Goal: Information Seeking & Learning: Learn about a topic

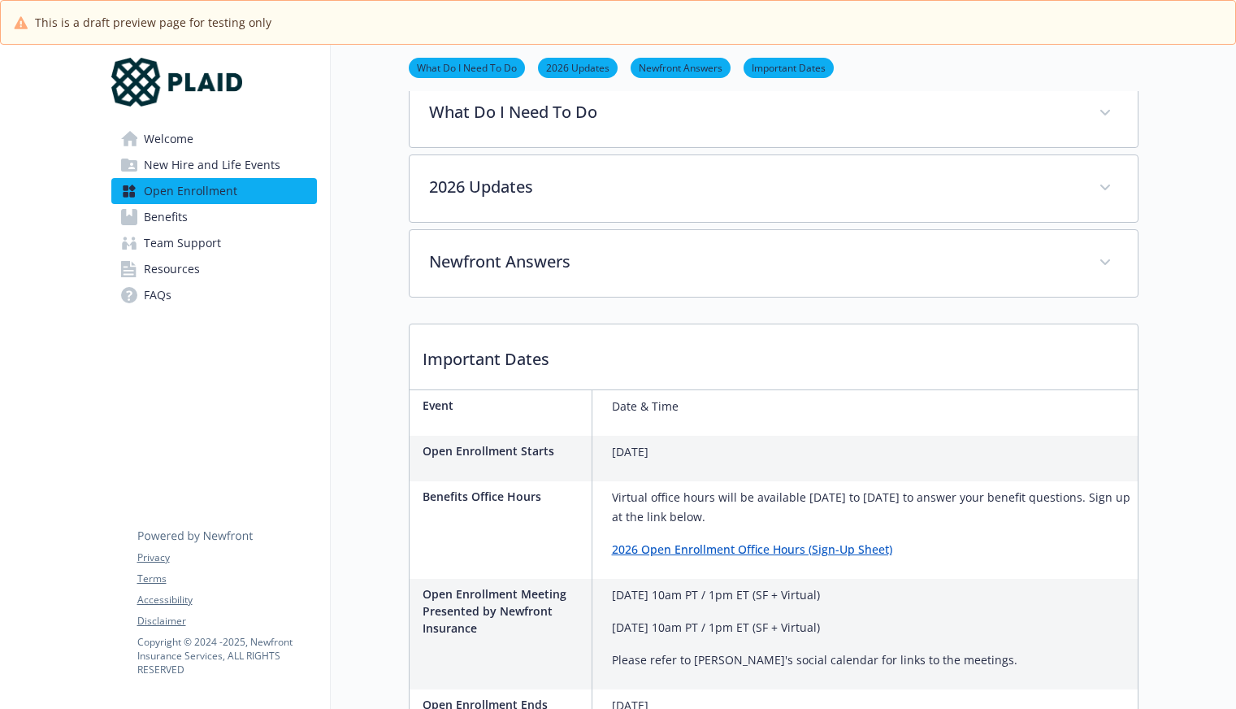
scroll to position [449, 0]
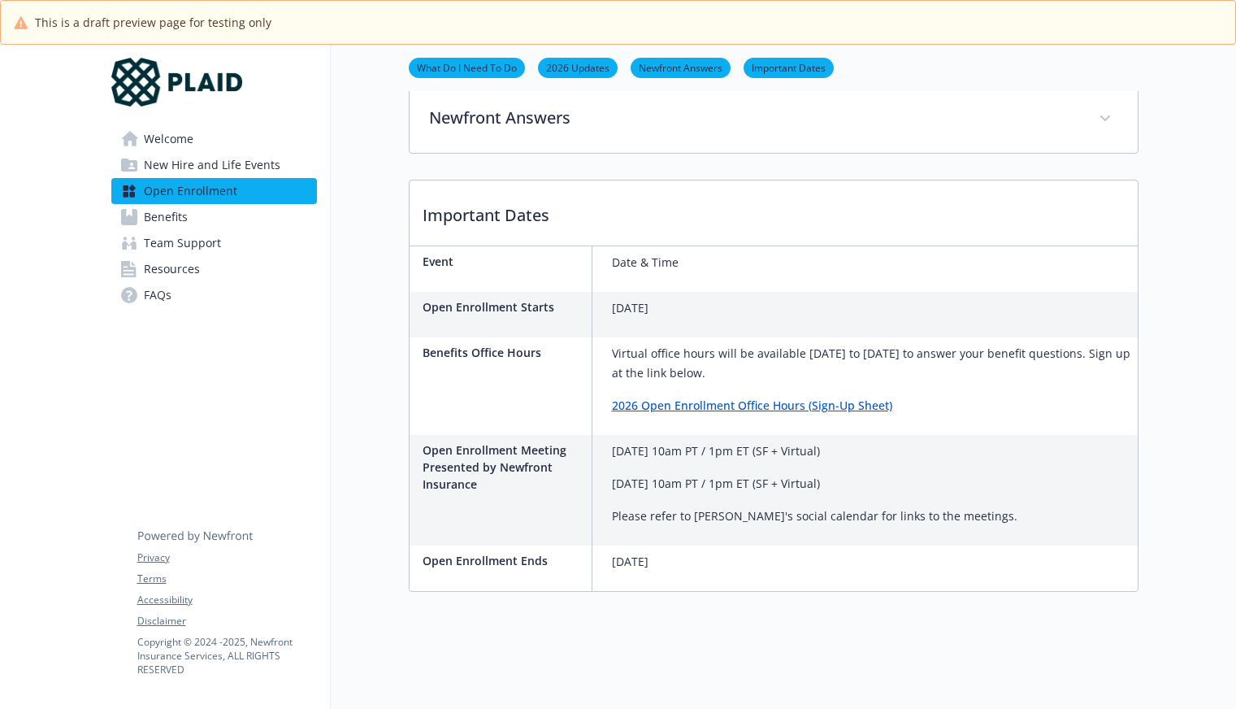
click at [183, 219] on span "Benefits" at bounding box center [166, 217] width 44 height 26
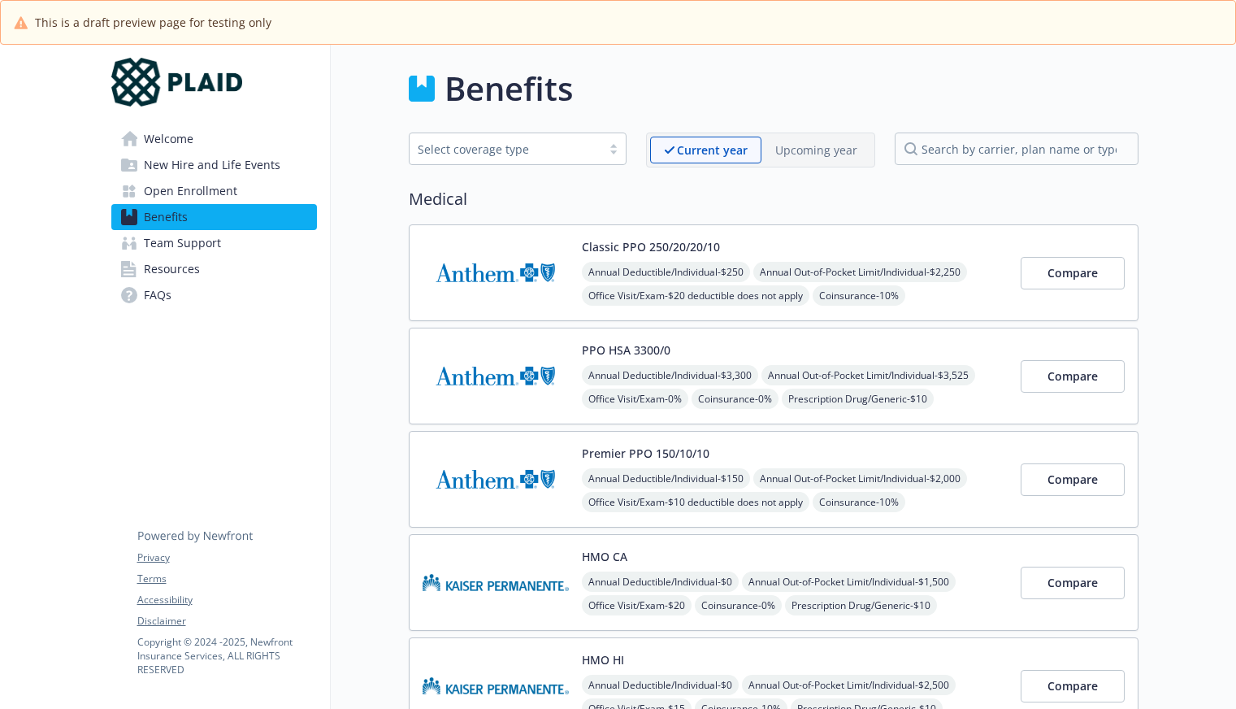
click at [797, 153] on p "Upcoming year" at bounding box center [816, 149] width 82 height 17
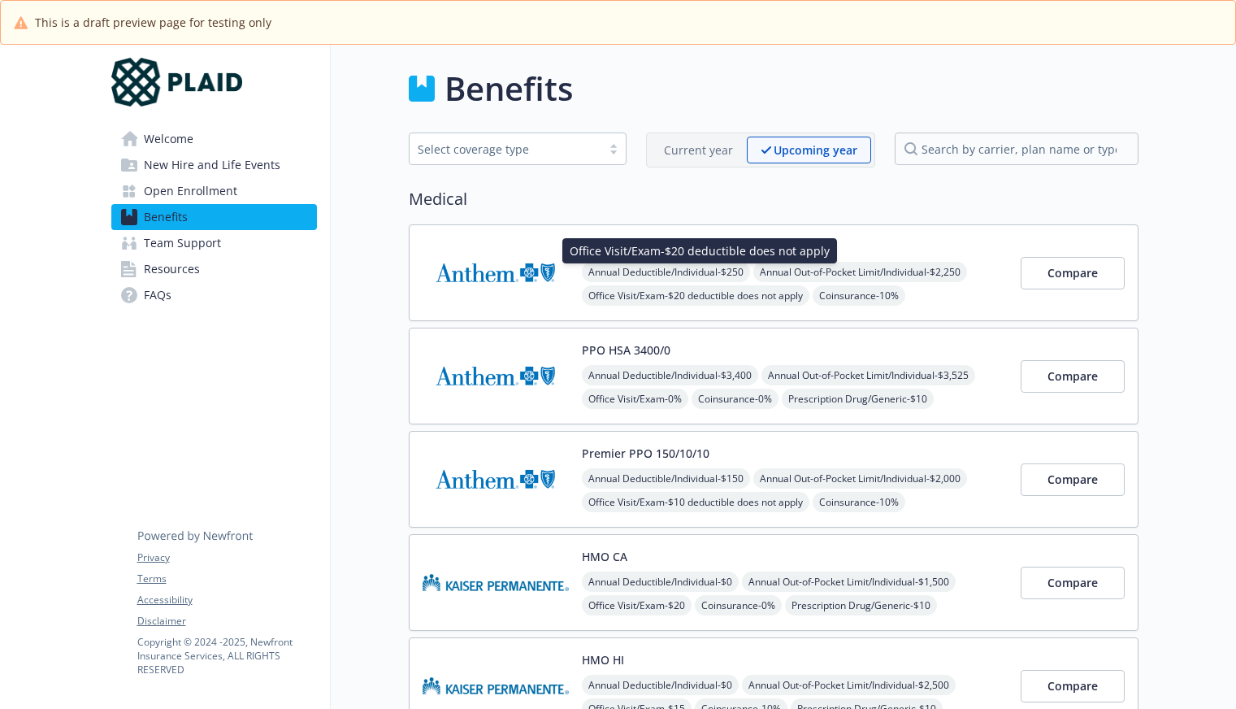
scroll to position [81, 0]
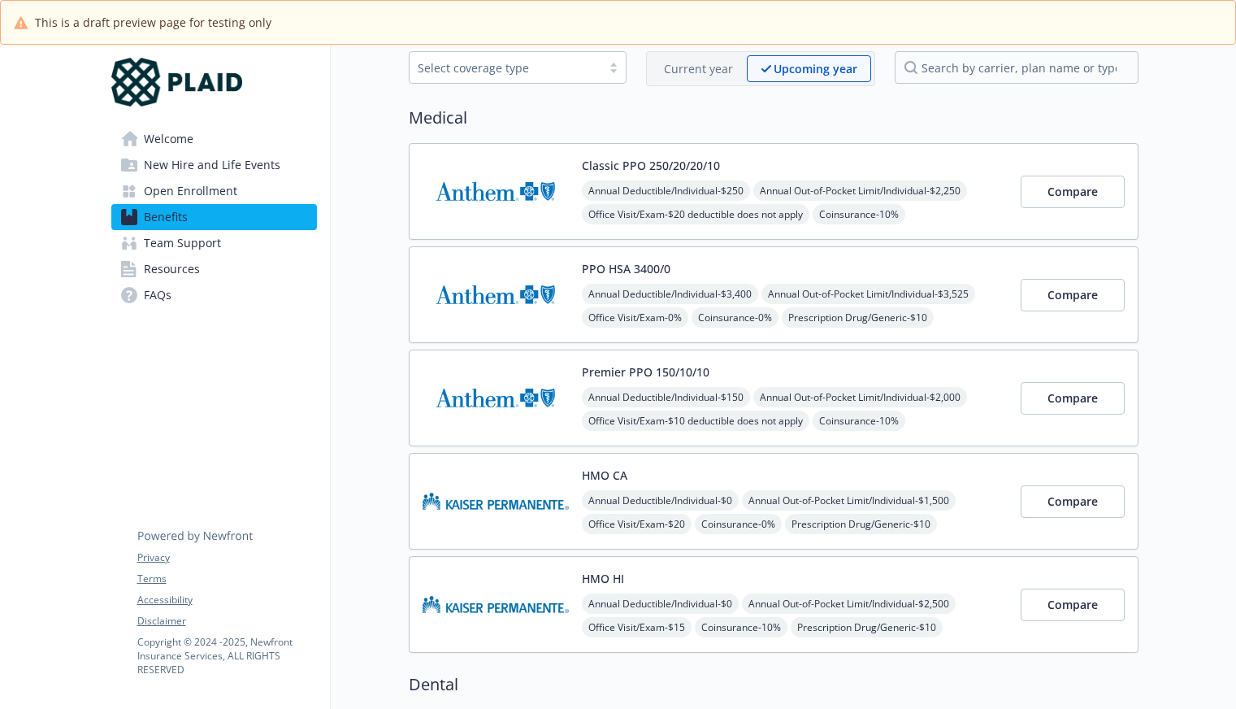
click at [496, 289] on img at bounding box center [496, 294] width 146 height 69
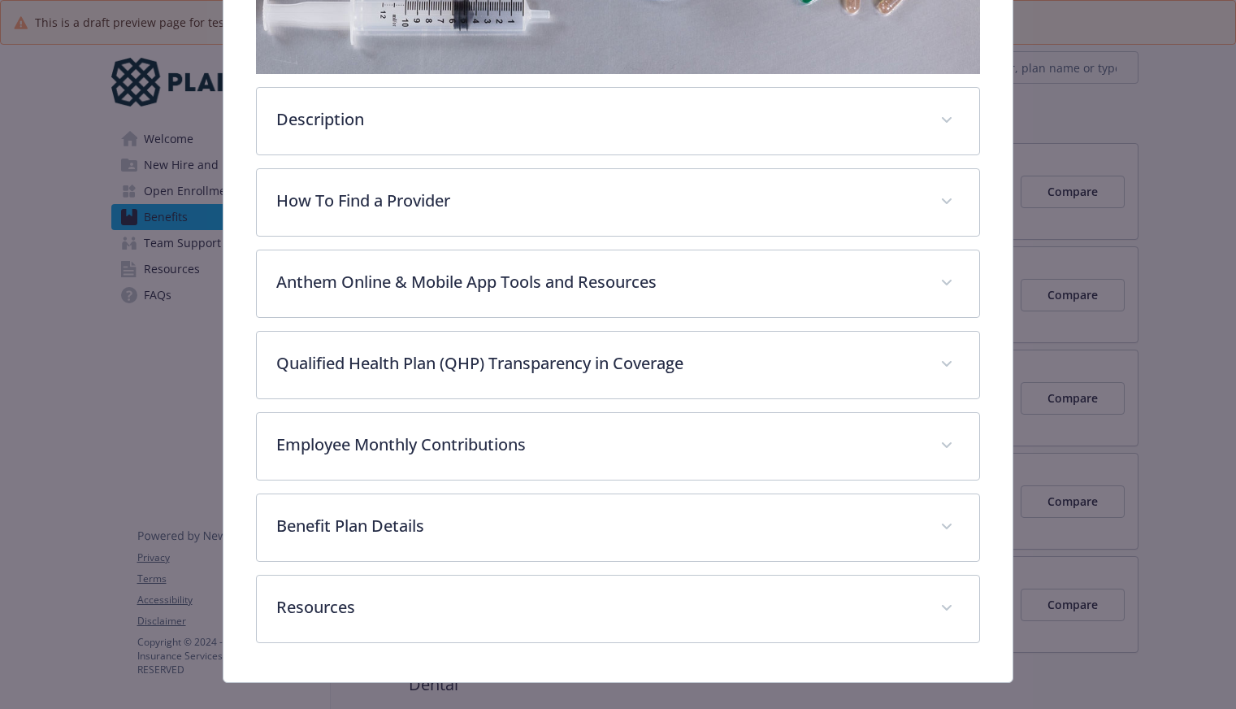
scroll to position [450, 0]
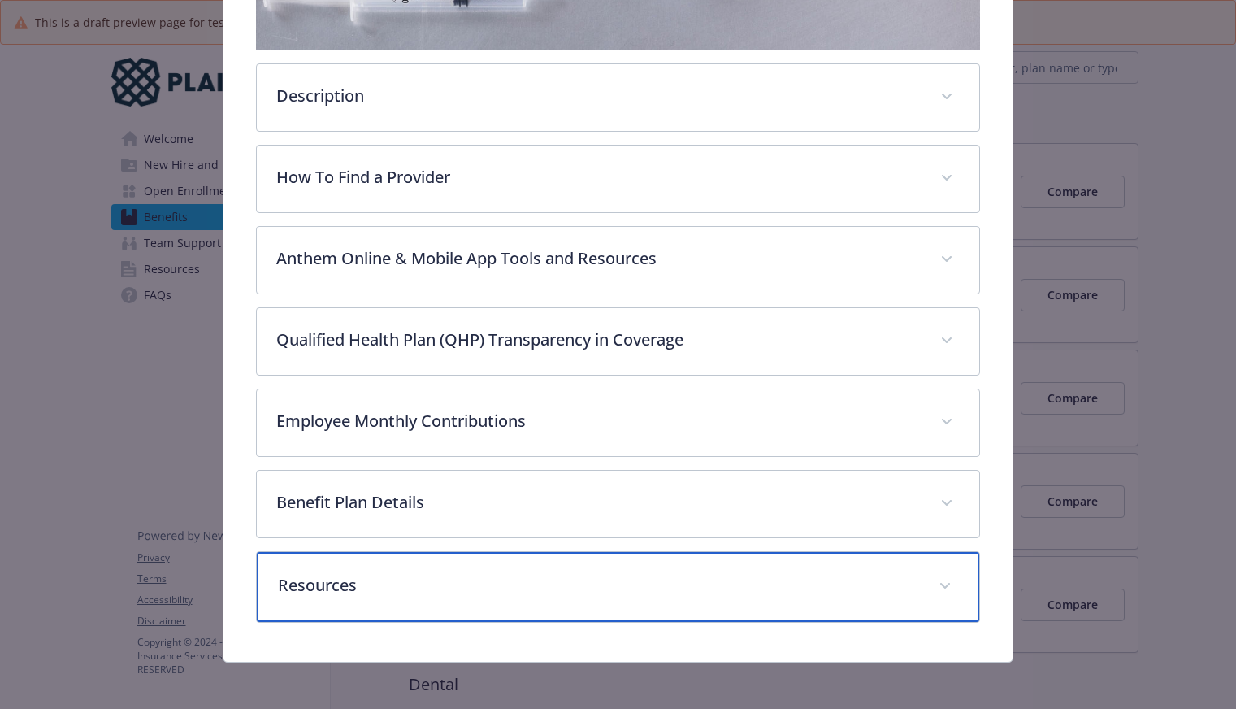
drag, startPoint x: 347, startPoint y: 594, endPoint x: 367, endPoint y: 546, distance: 52.1
click at [348, 594] on div "Resources" at bounding box center [618, 587] width 723 height 70
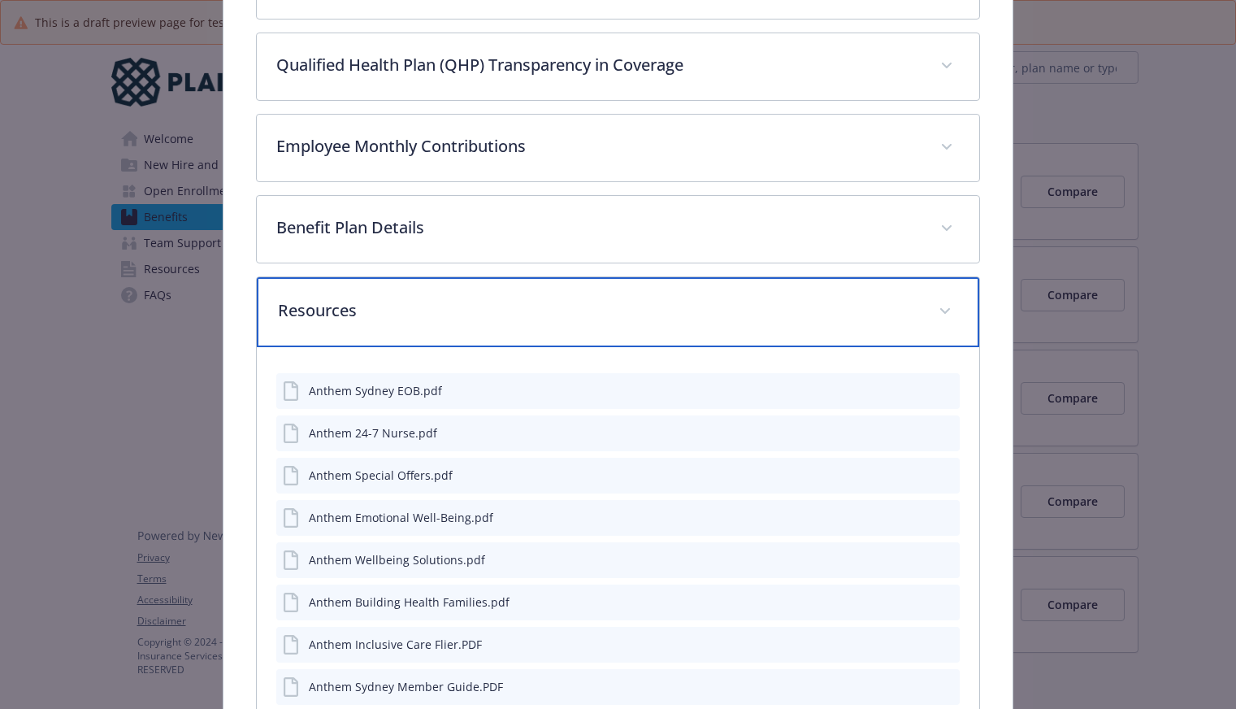
scroll to position [775, 0]
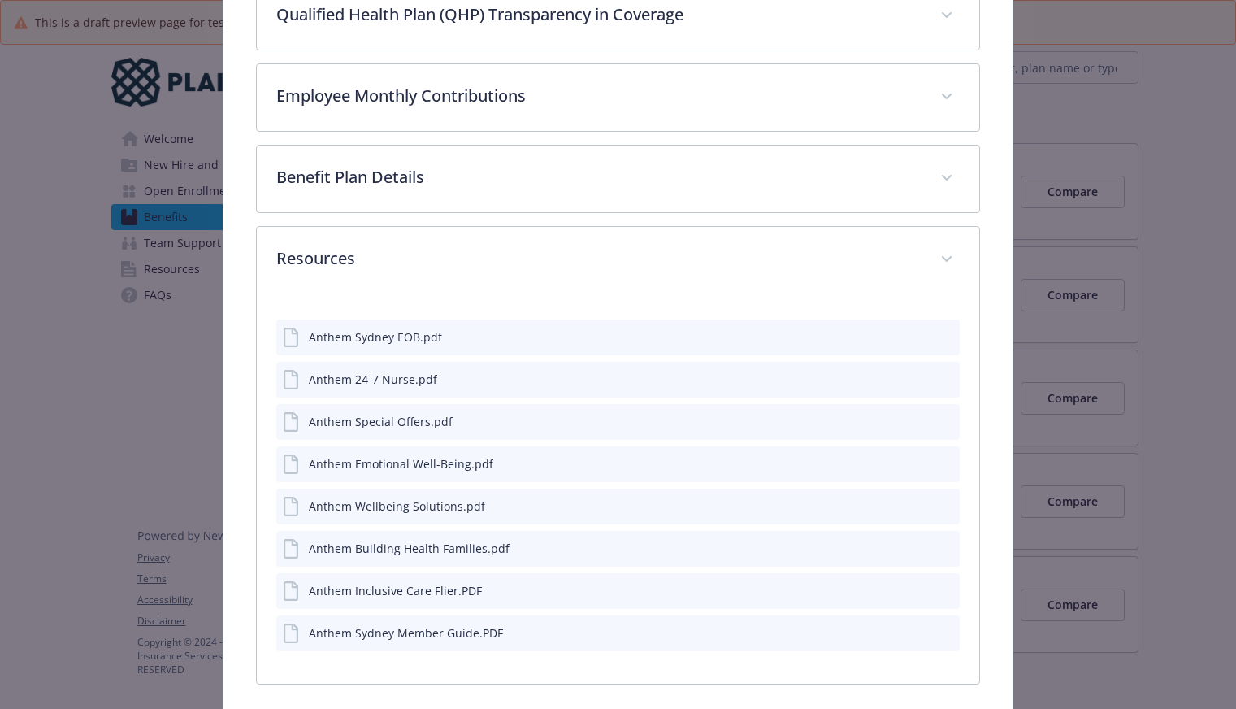
click at [372, 139] on div "Description The Anthem HDHP (High Deductible Health Plan) / HSA Plan helps prot…" at bounding box center [618, 91] width 724 height 1186
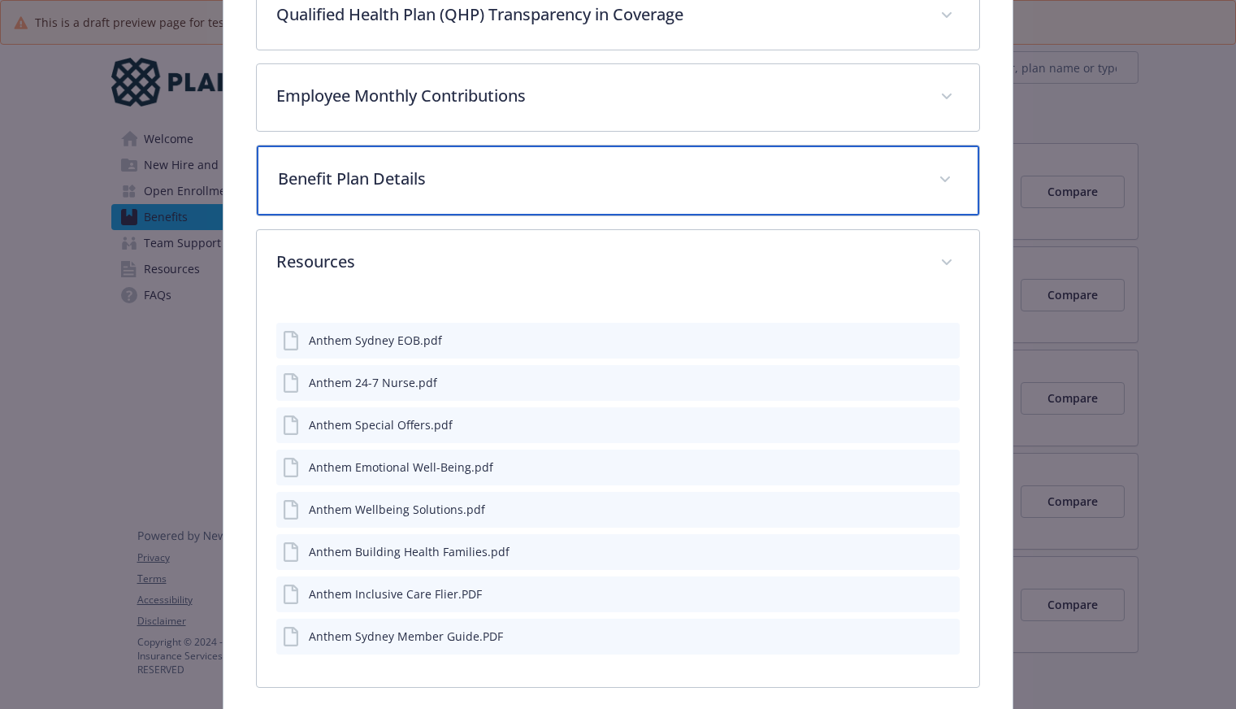
click at [369, 163] on div "Benefit Plan Details" at bounding box center [618, 181] width 723 height 70
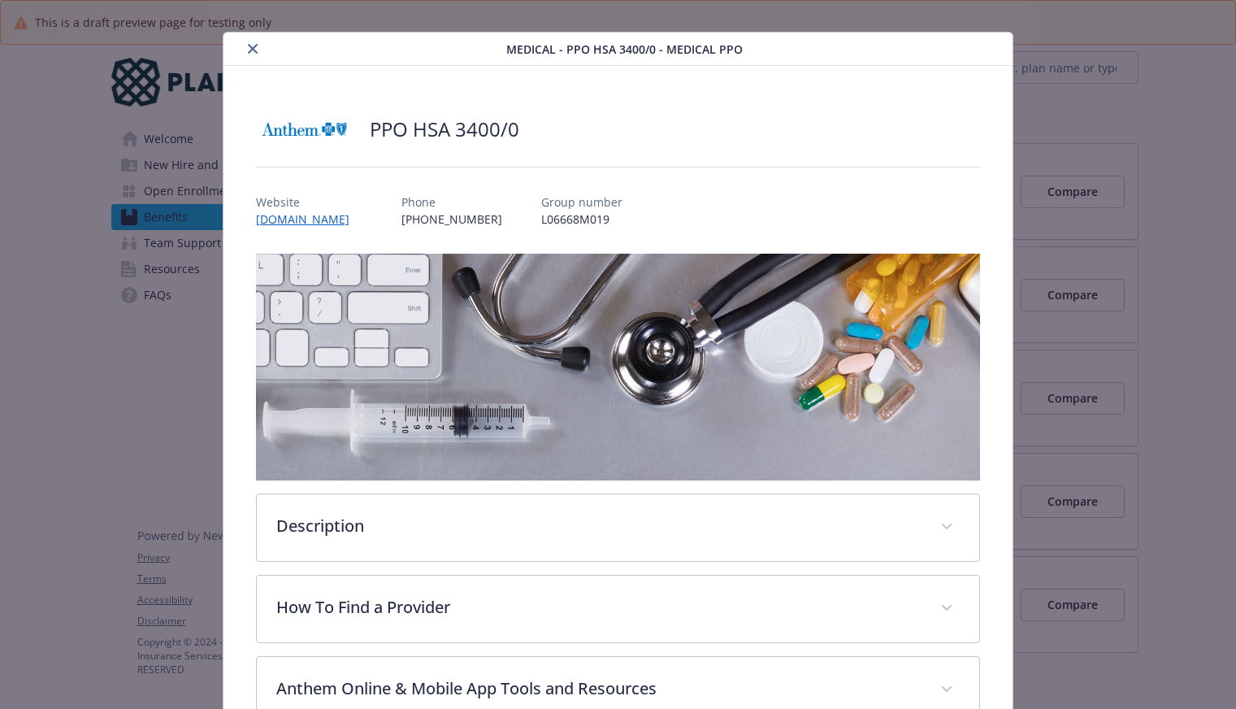
scroll to position [0, 0]
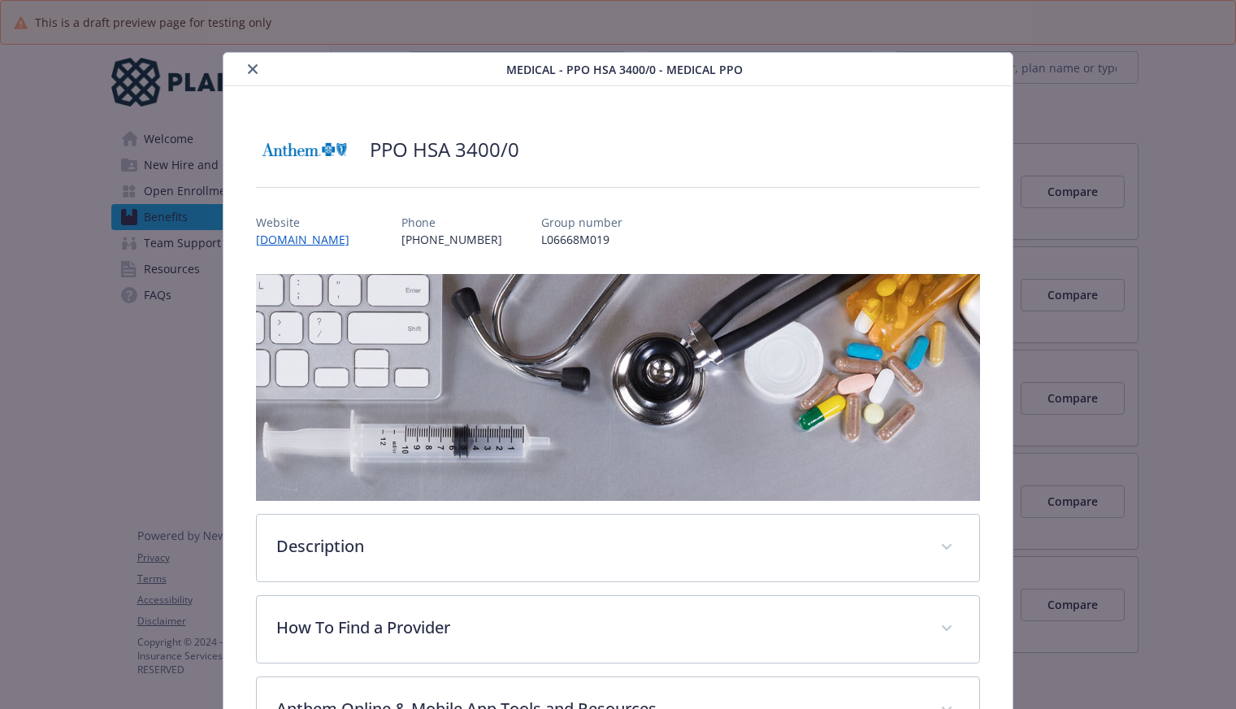
click at [237, 78] on div "details for plan Medical - PPO HSA 3400/0 - Medical PPO" at bounding box center [368, 69] width 276 height 20
click at [248, 68] on icon "close" at bounding box center [253, 69] width 10 height 10
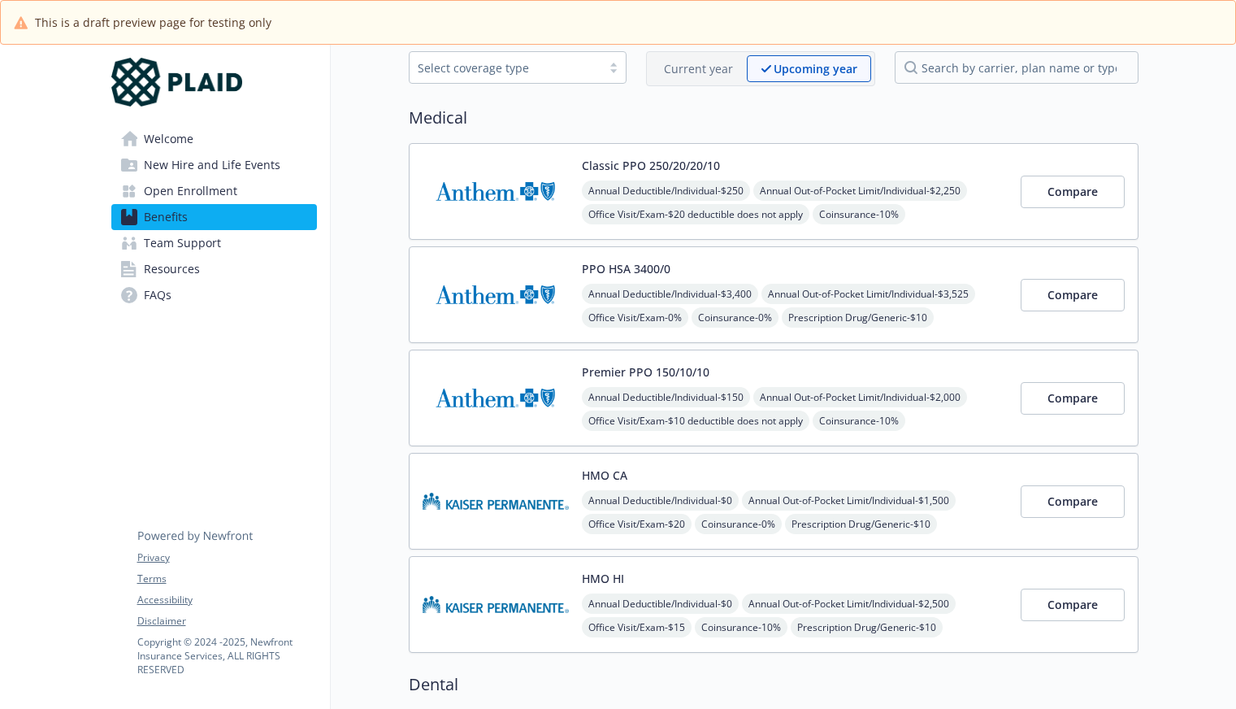
click at [645, 175] on div "Classic PPO 250/20/20/10 Annual Deductible/Individual - $250 Annual Out-of-Pock…" at bounding box center [795, 191] width 426 height 69
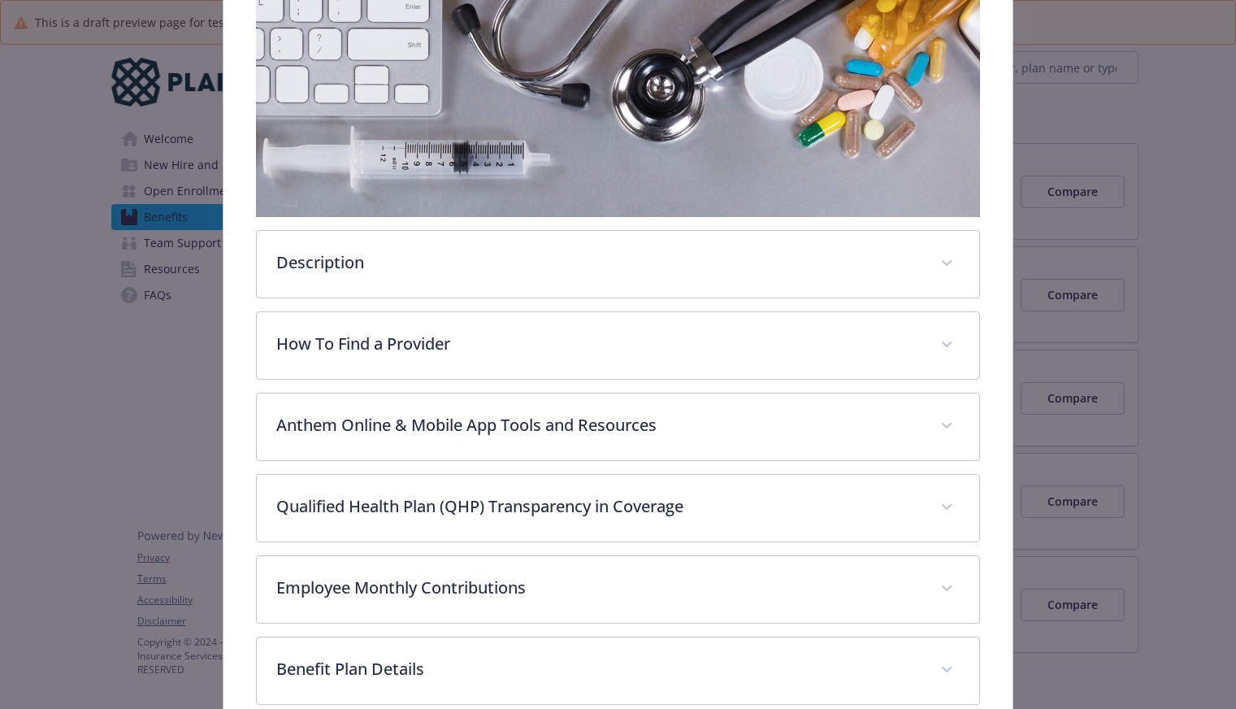
scroll to position [450, 0]
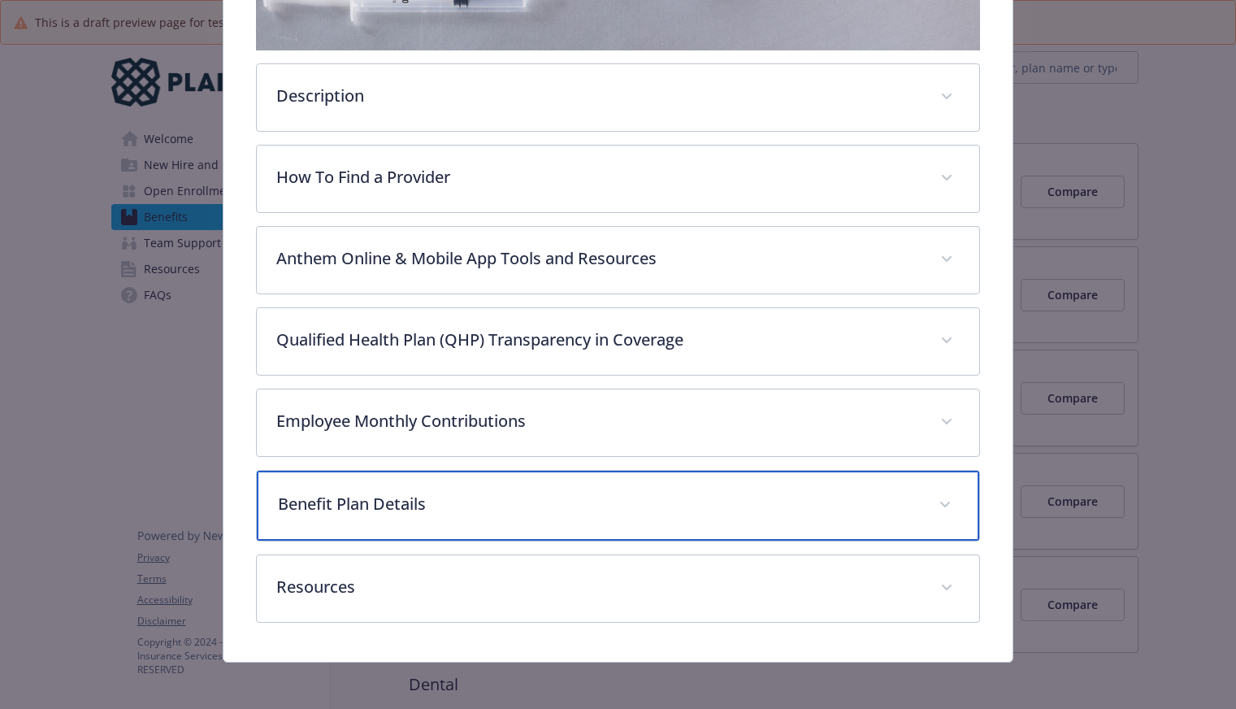
click at [300, 517] on div "Benefit Plan Details" at bounding box center [618, 506] width 723 height 70
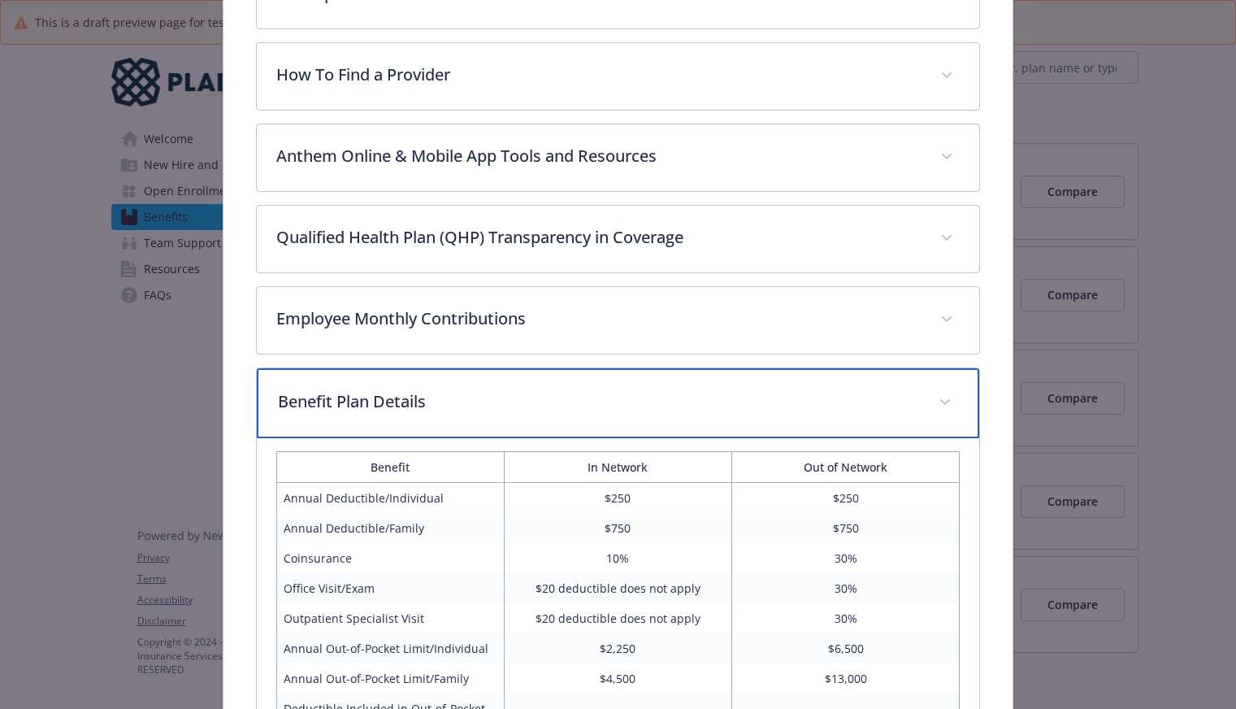
scroll to position [775, 0]
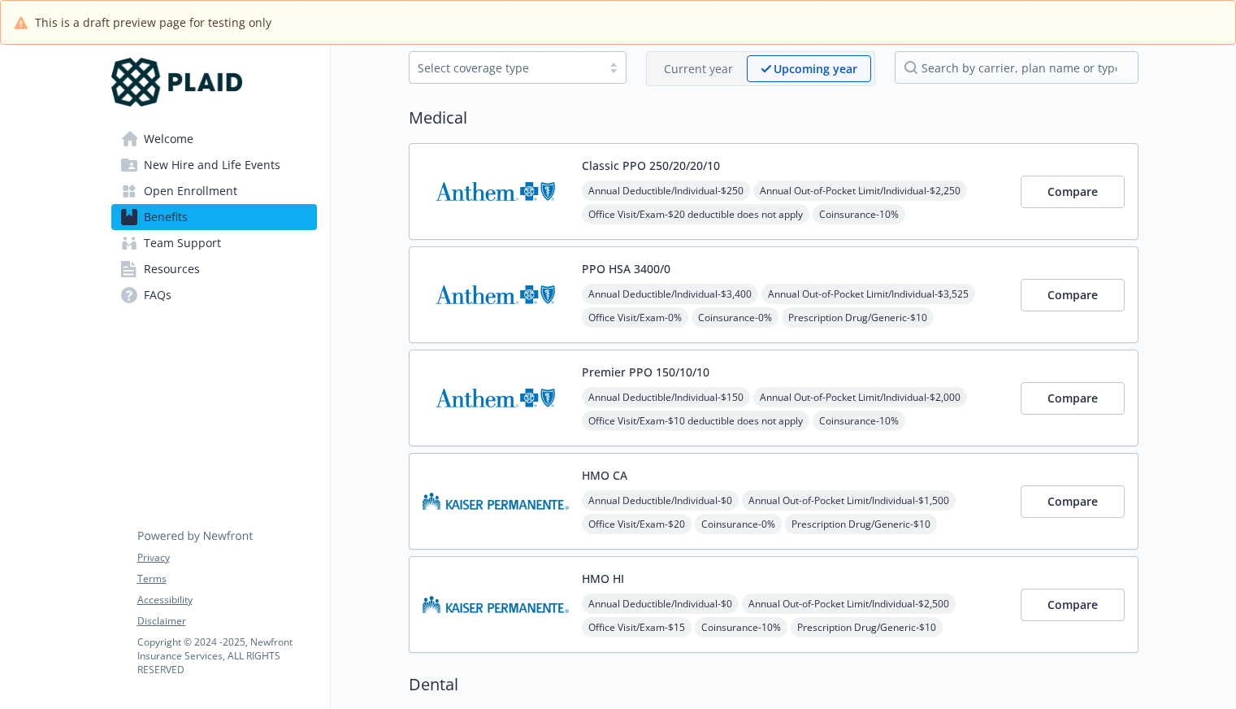
click at [645, 367] on button "Premier PPO 150/10/10" at bounding box center [646, 371] width 128 height 17
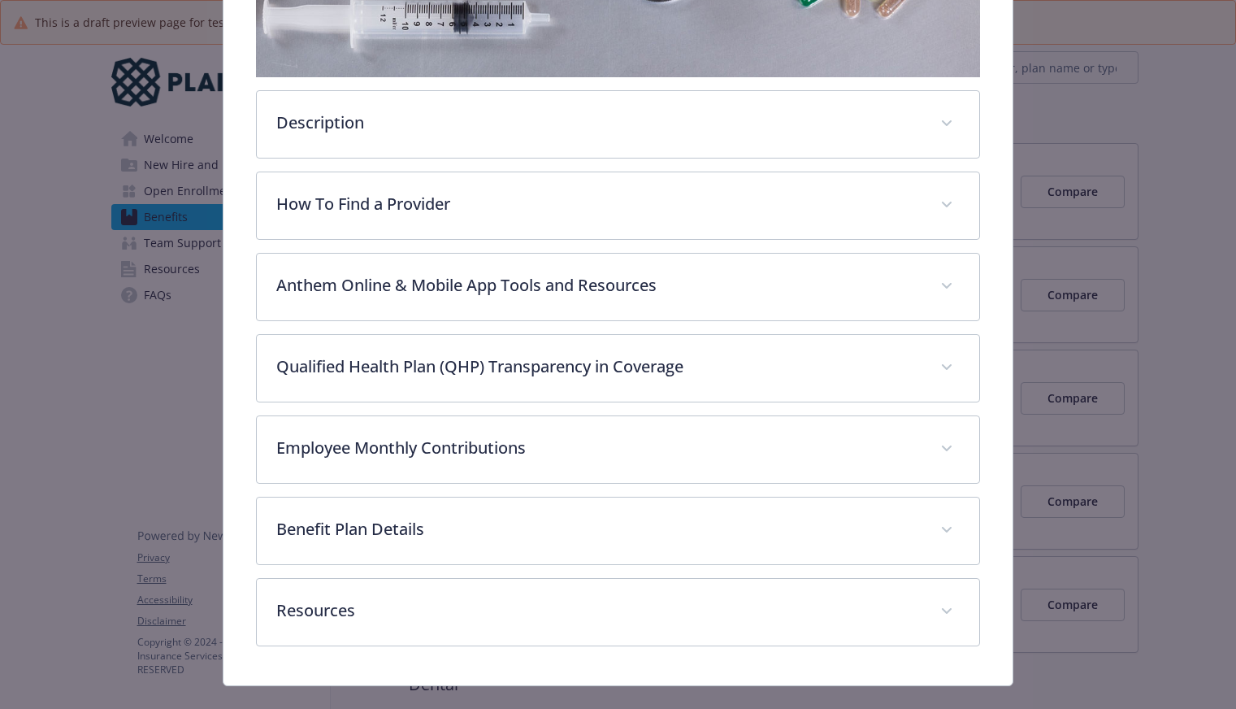
scroll to position [450, 0]
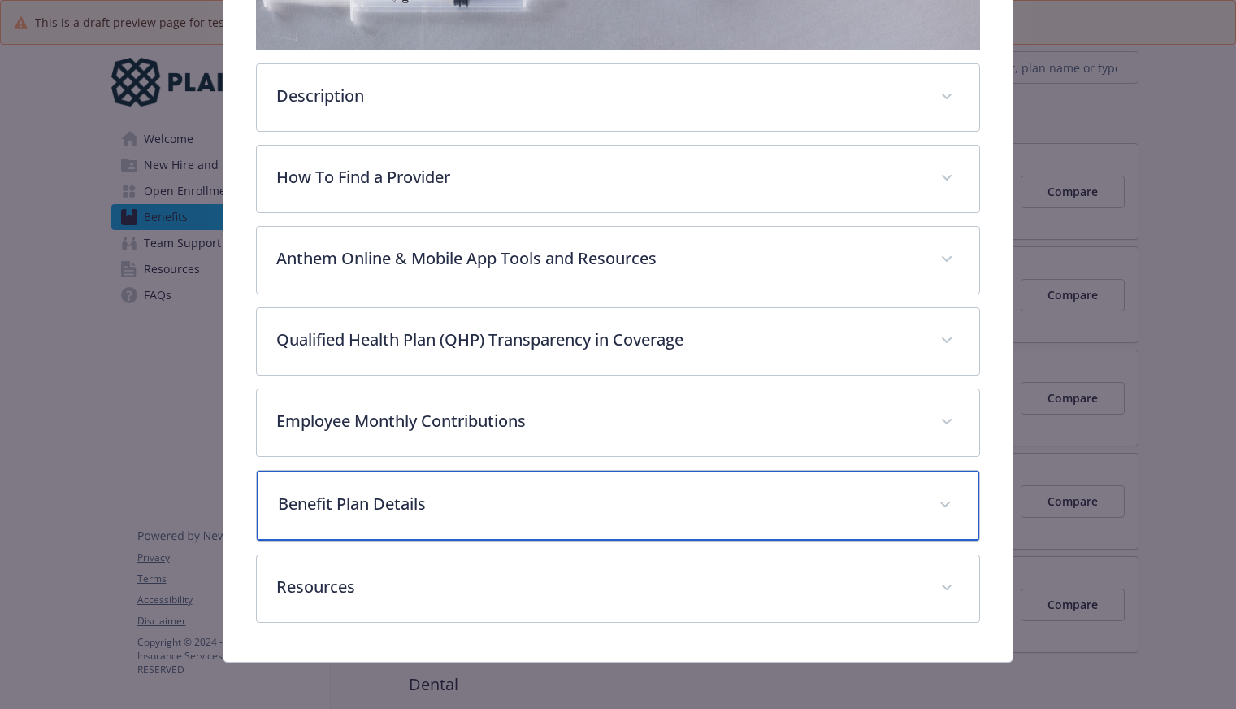
click at [337, 492] on p "Benefit Plan Details" at bounding box center [598, 504] width 641 height 24
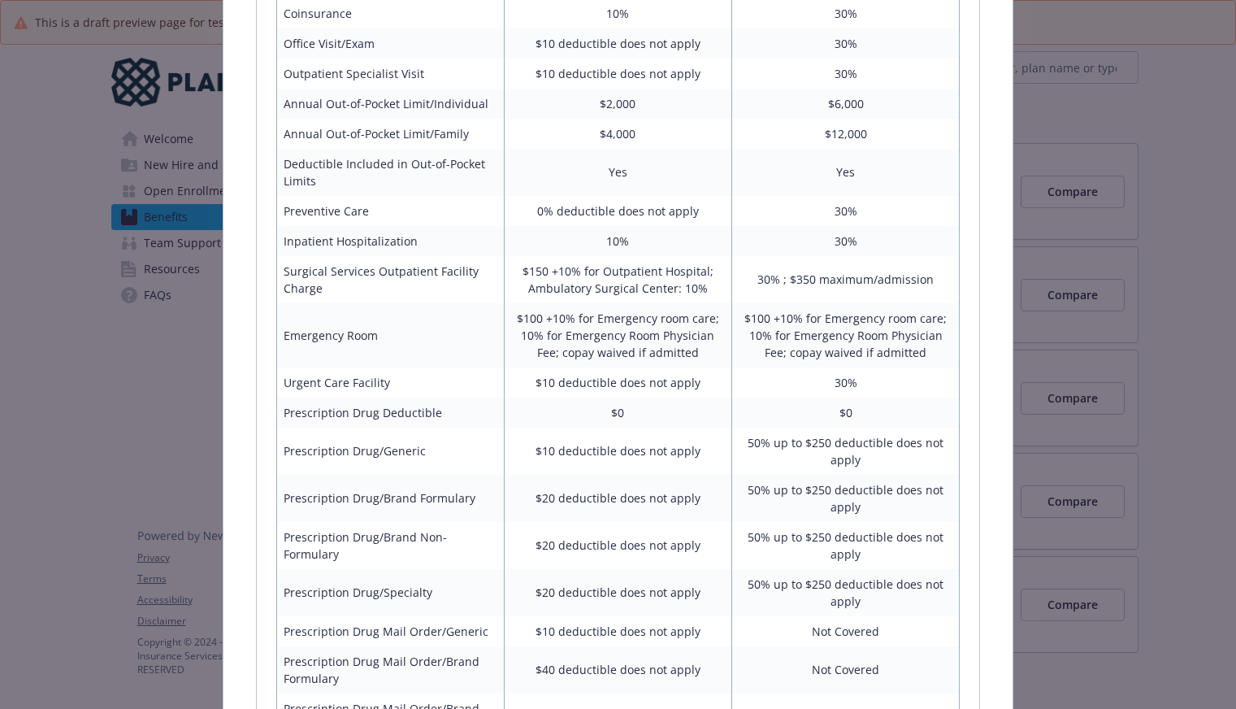
scroll to position [1101, 0]
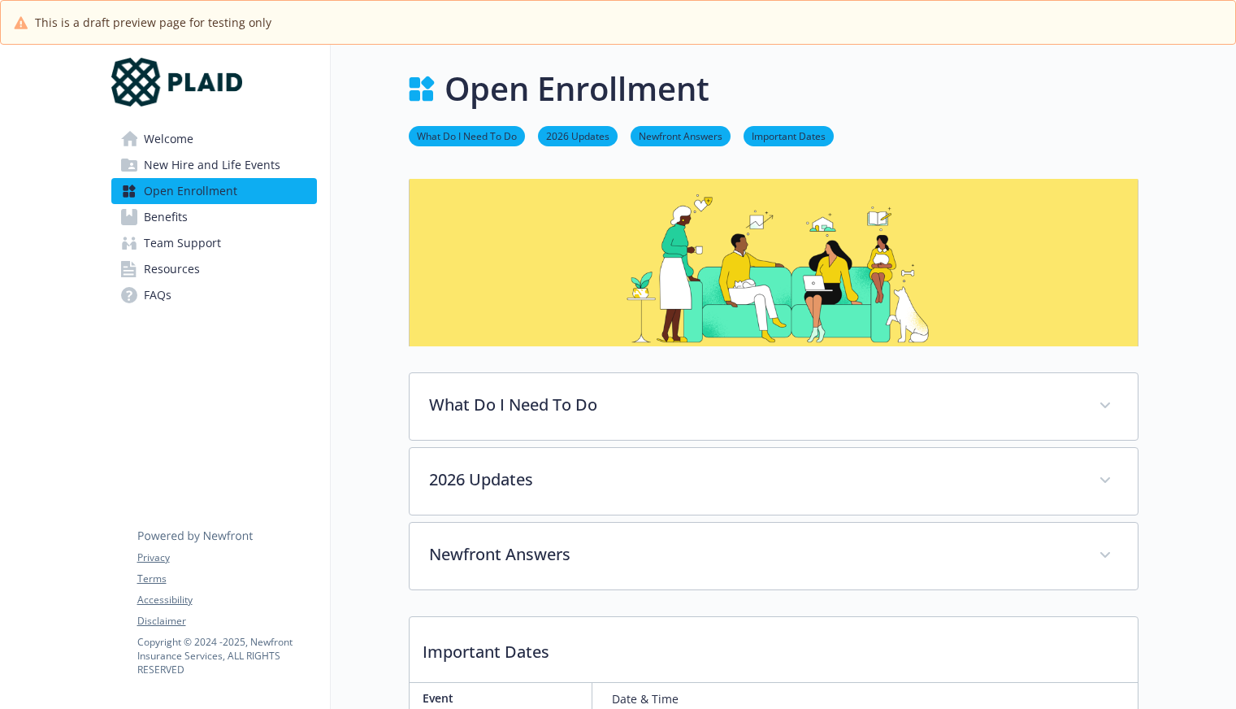
click at [180, 215] on span "Benefits" at bounding box center [166, 217] width 44 height 26
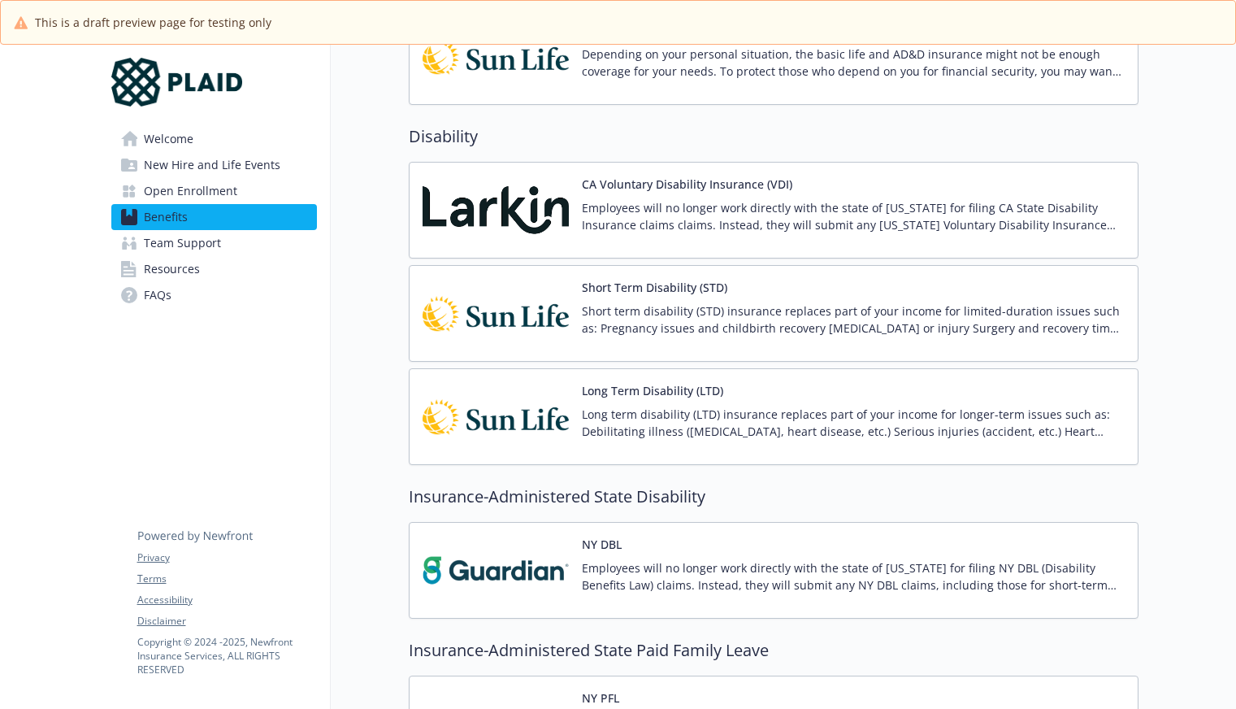
scroll to position [1463, 0]
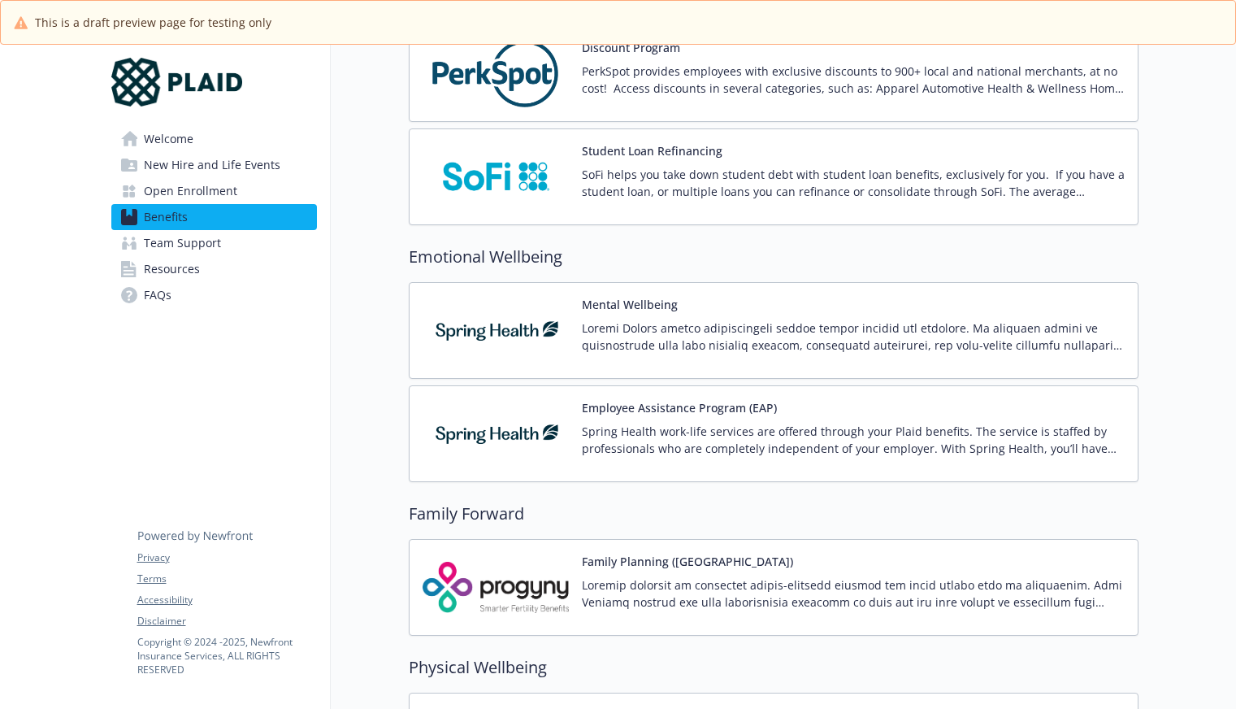
click at [533, 451] on img at bounding box center [496, 433] width 146 height 69
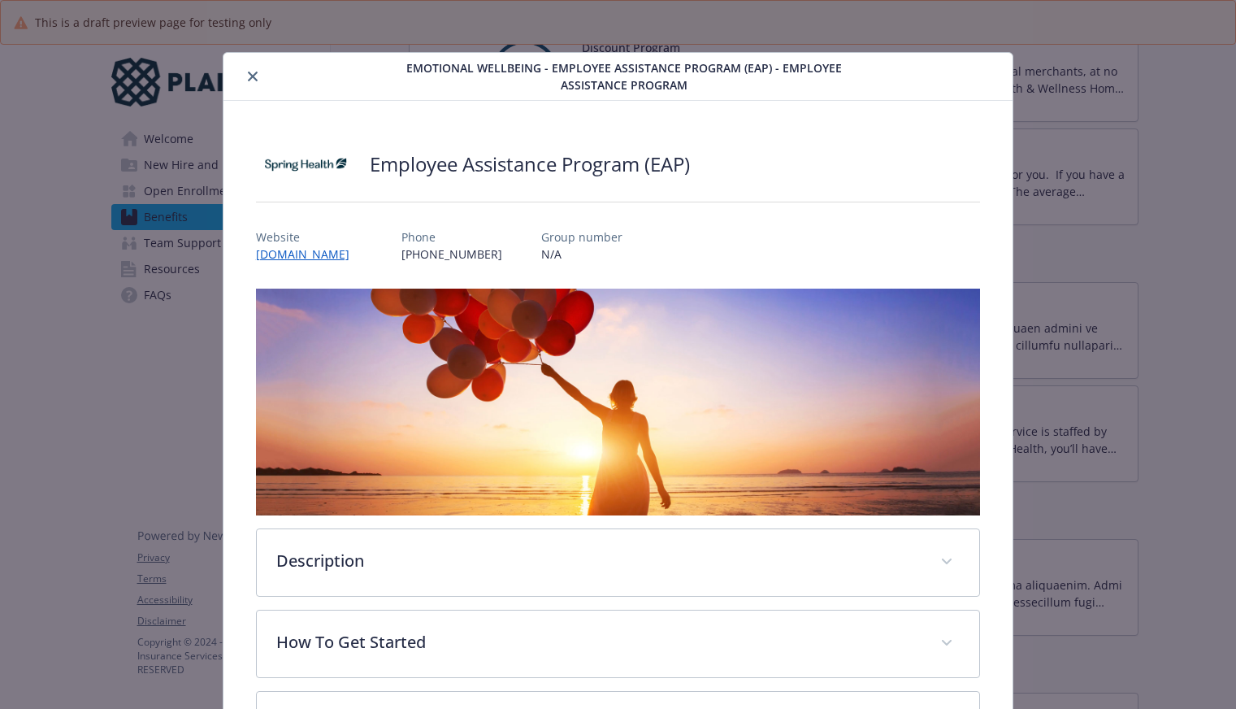
scroll to position [140, 0]
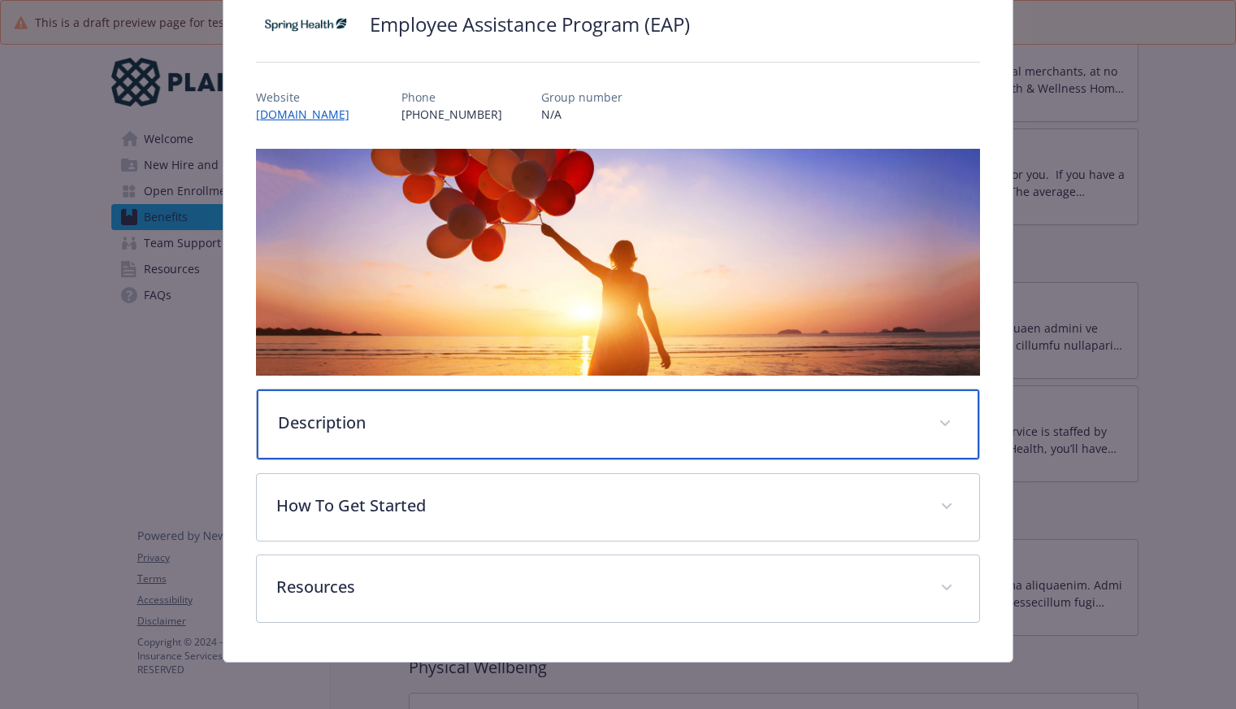
click at [381, 436] on div "Description" at bounding box center [618, 424] width 723 height 70
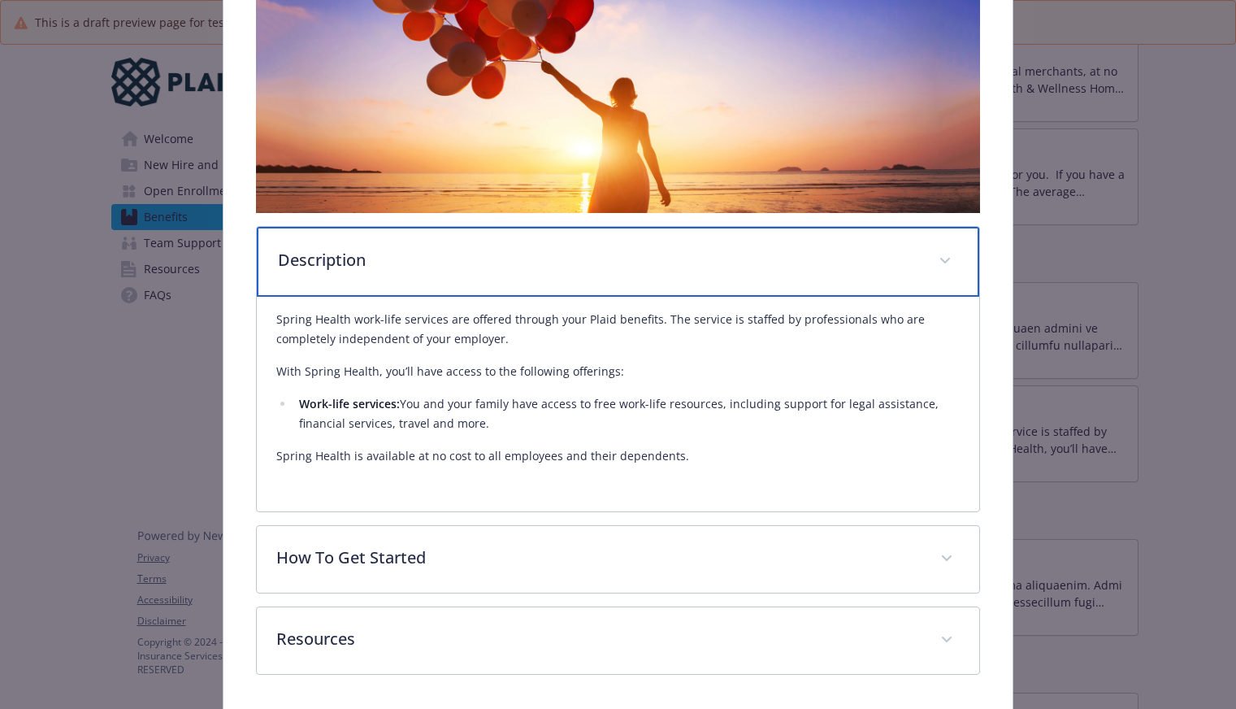
scroll to position [358, 0]
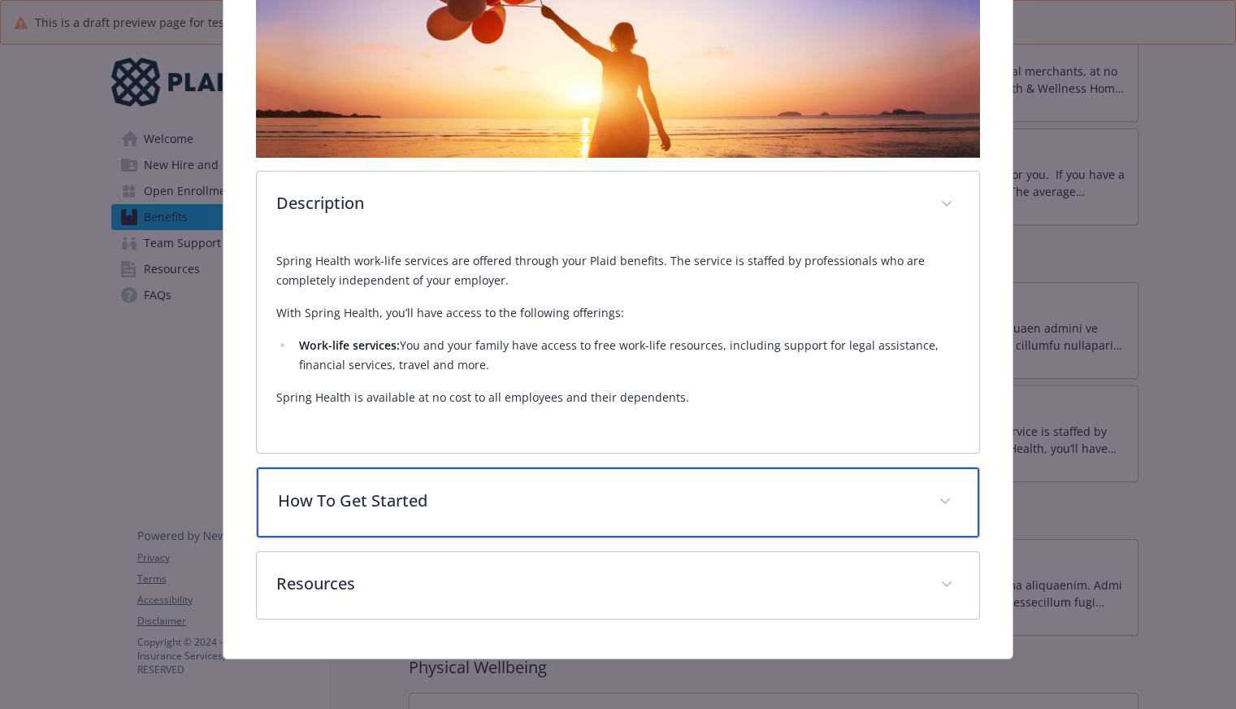
click at [377, 491] on p "How To Get Started" at bounding box center [598, 501] width 641 height 24
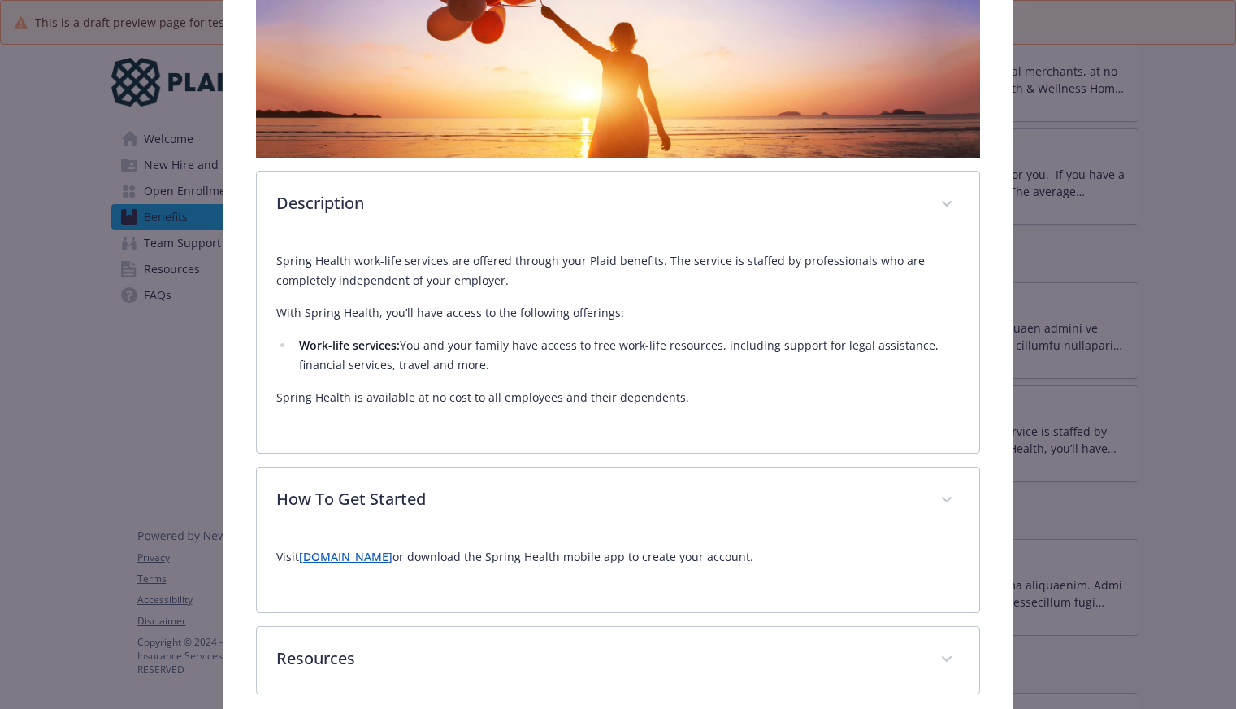
click at [409, 547] on p "Visit www.plaid.springhealth.com or download the Spring Health mobile app to cr…" at bounding box center [618, 557] width 684 height 20
click at [393, 550] on link "www.plaid.springhealth.com" at bounding box center [345, 556] width 93 height 15
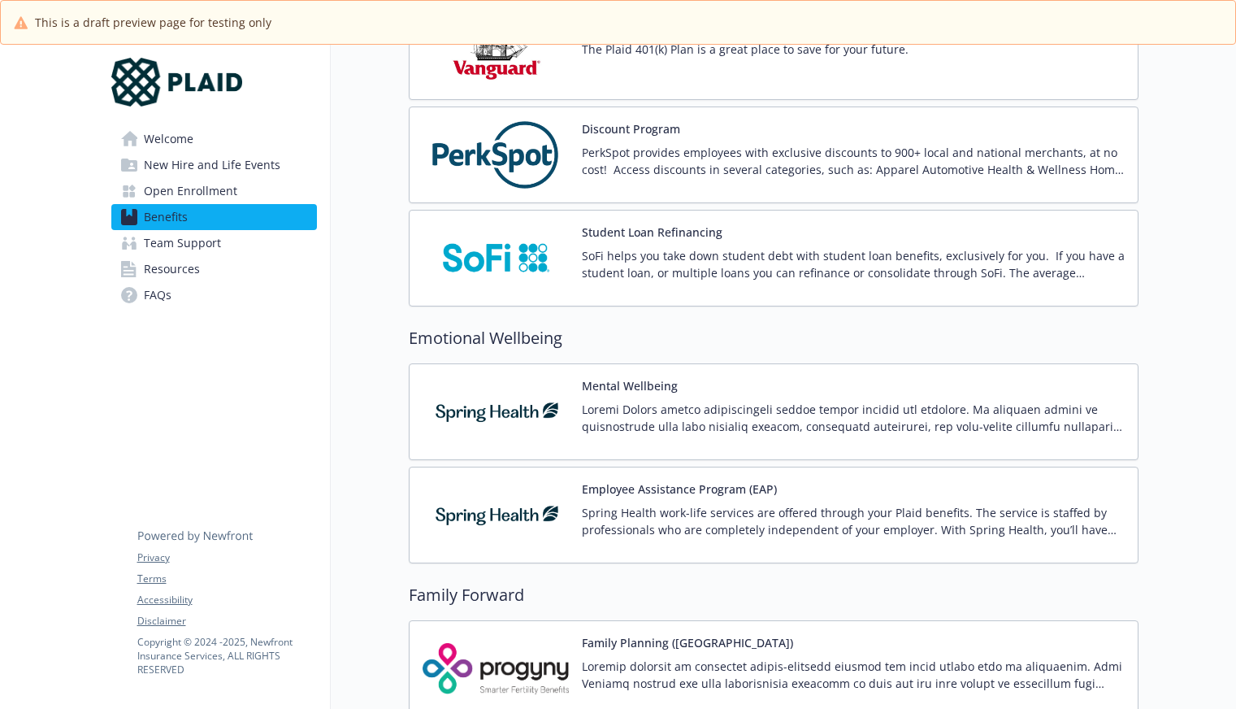
scroll to position [3239, 0]
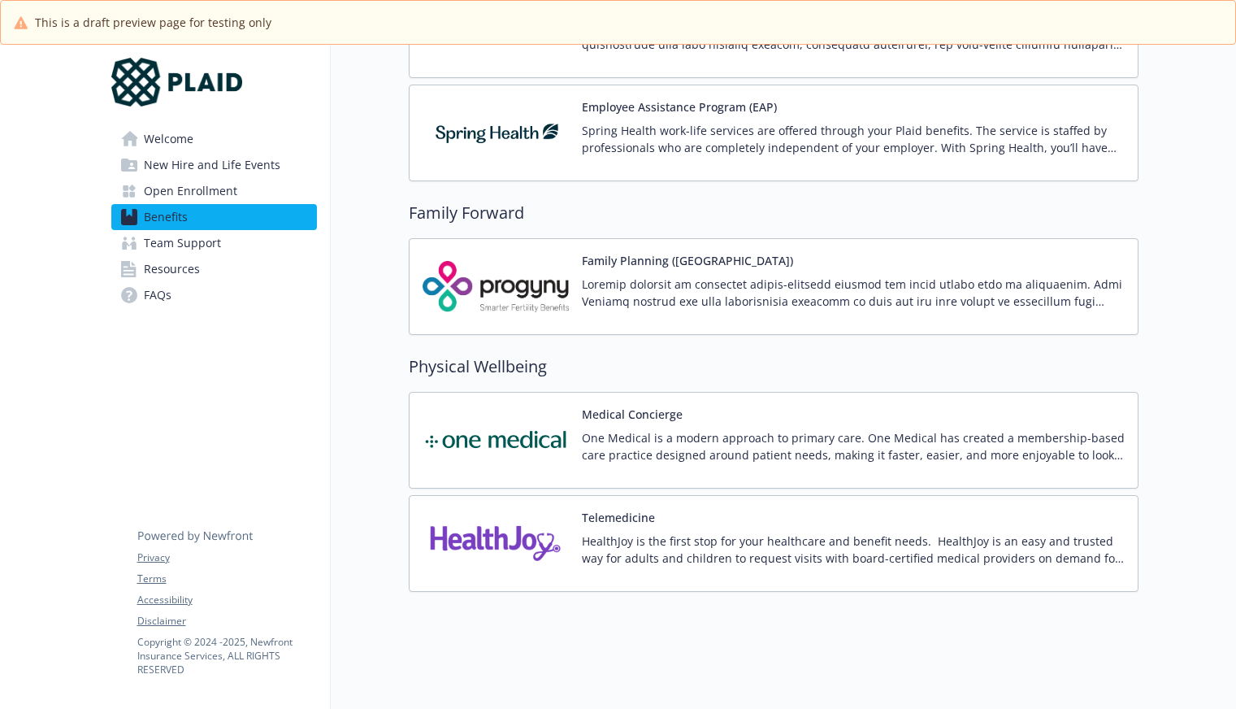
click at [619, 509] on button "Telemedicine" at bounding box center [618, 517] width 73 height 17
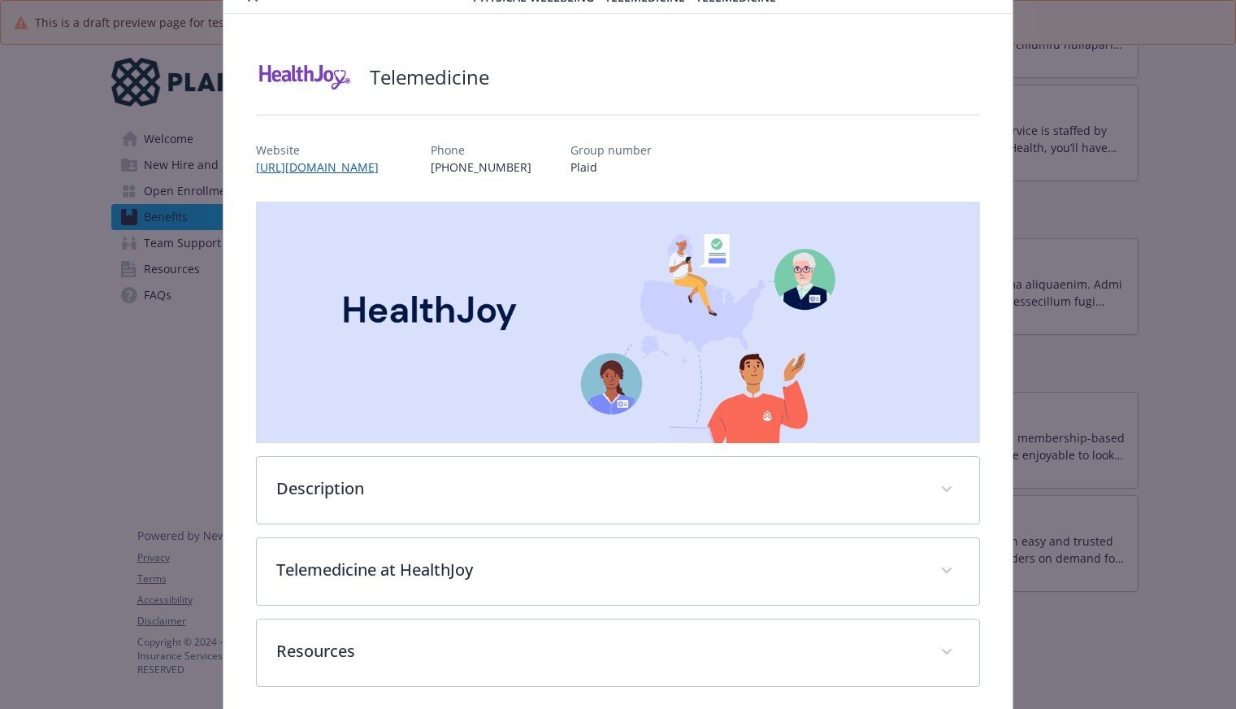
scroll to position [140, 0]
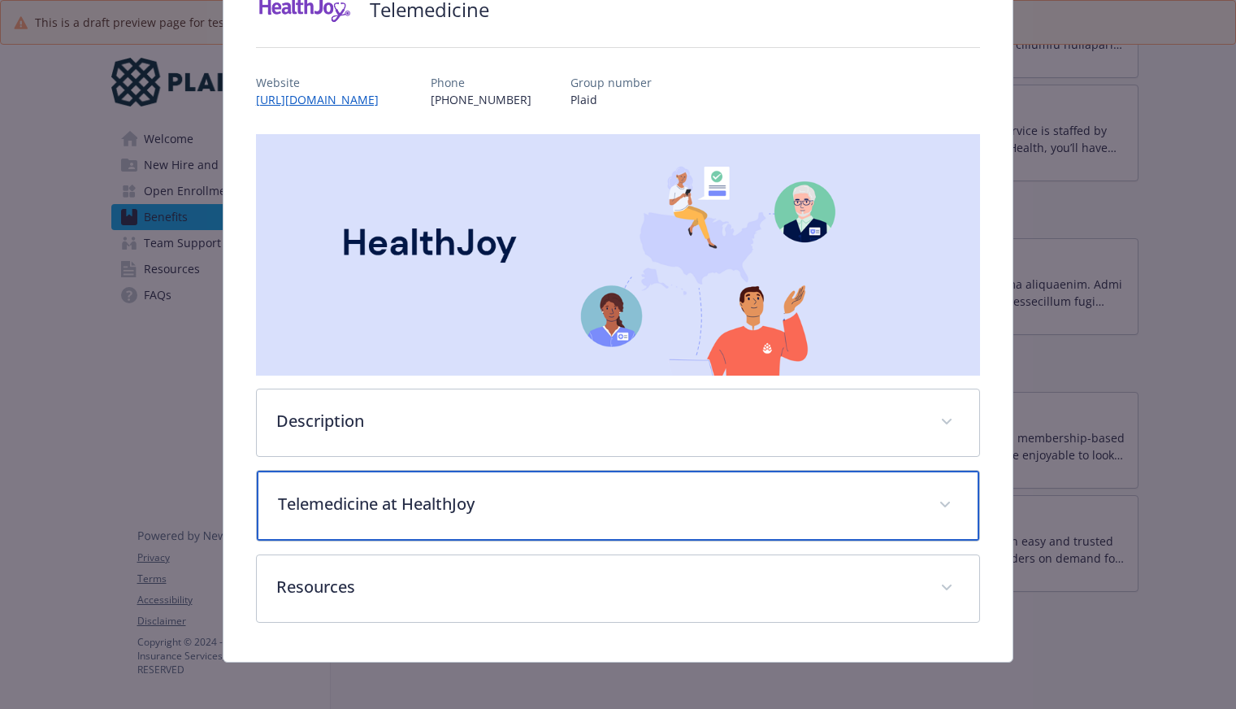
click at [360, 513] on div "Telemedicine at HealthJoy" at bounding box center [618, 506] width 723 height 70
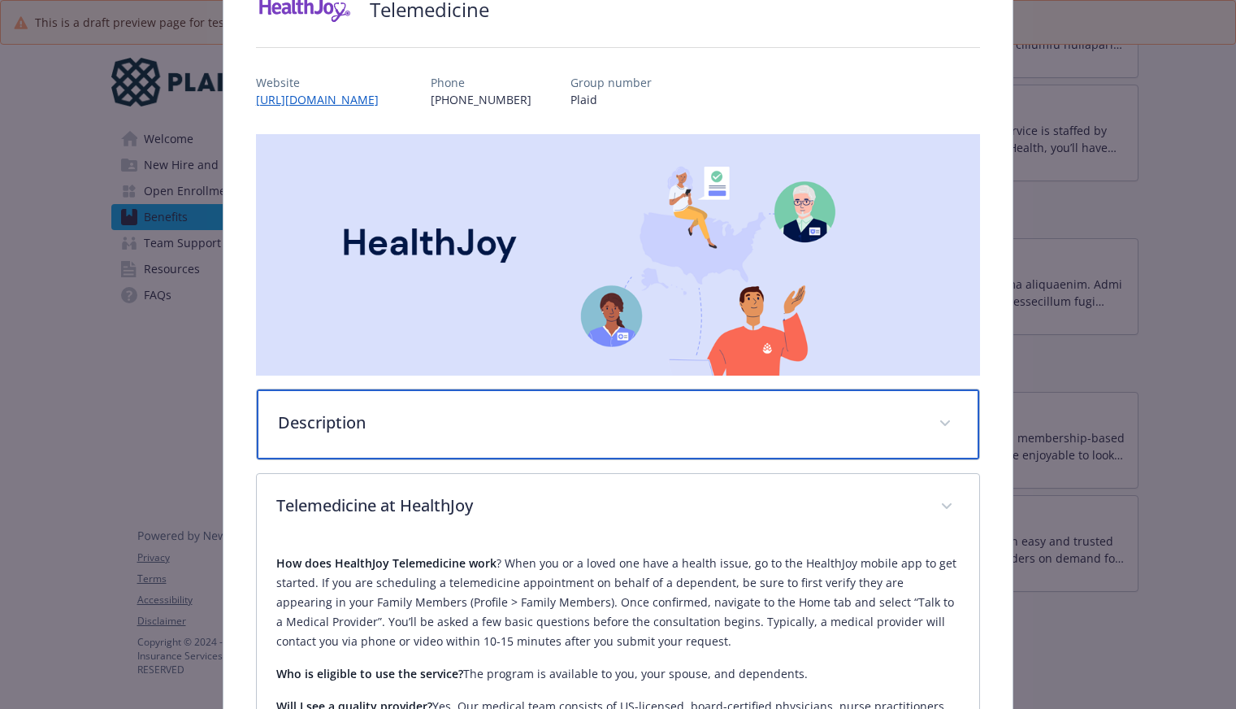
click at [371, 432] on div "Description" at bounding box center [618, 424] width 723 height 70
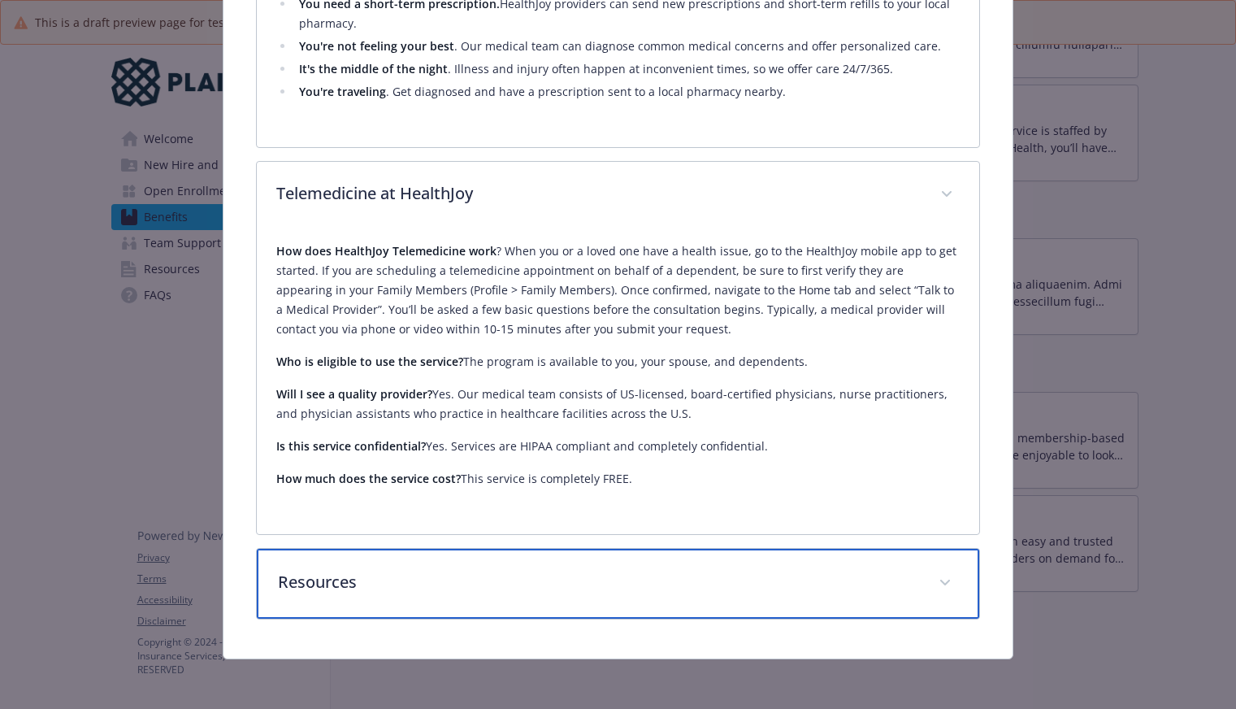
click at [335, 607] on div "Resources" at bounding box center [618, 584] width 723 height 70
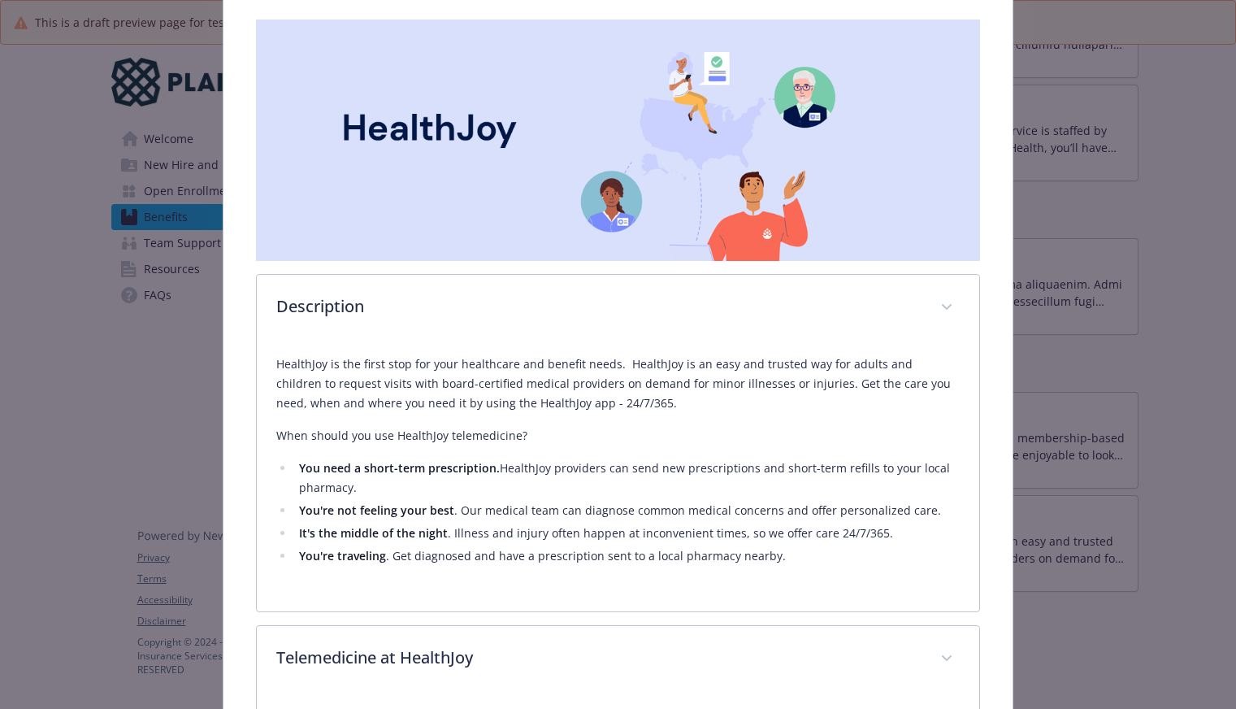
scroll to position [42, 0]
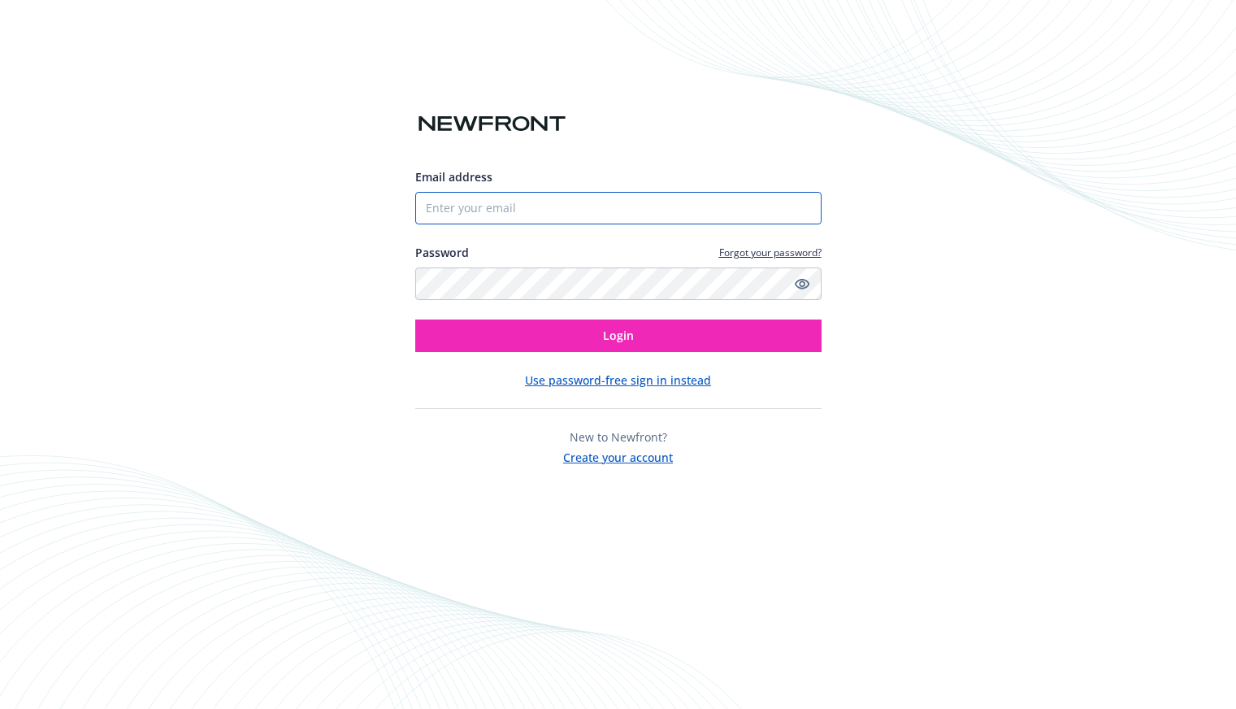
click at [512, 211] on input "Email address" at bounding box center [618, 208] width 406 height 33
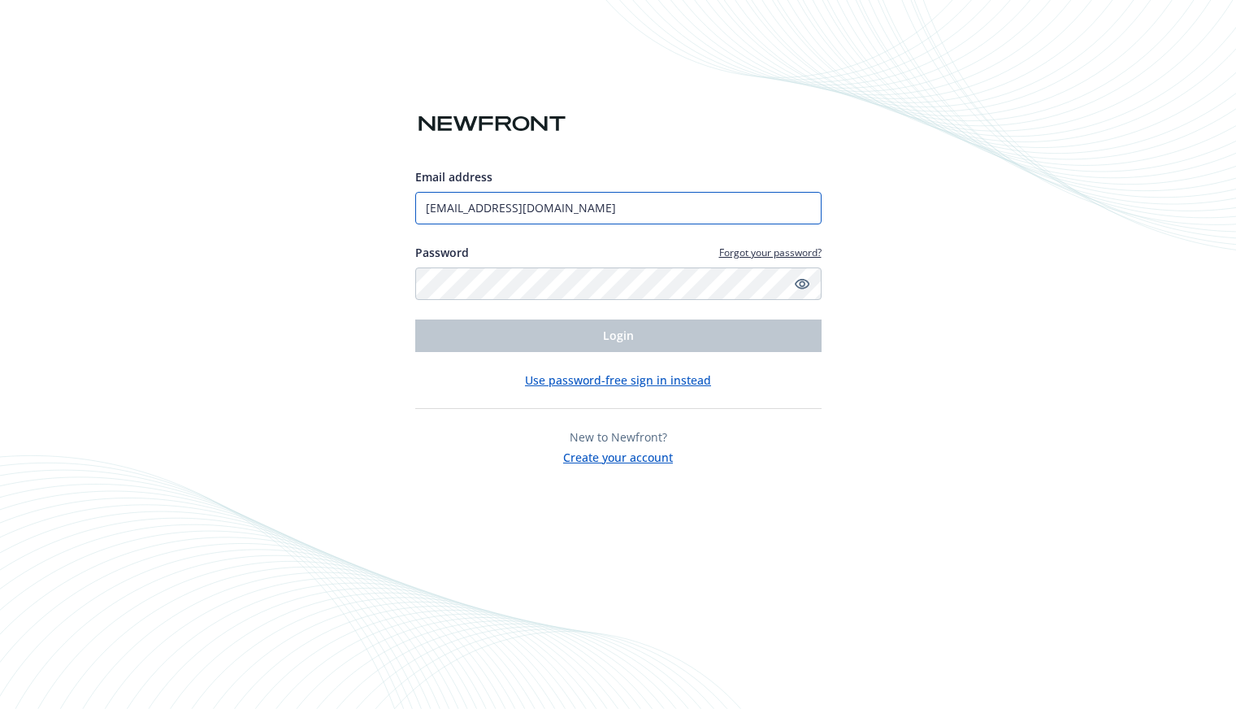
type input "kimily.phu@newfront.com"
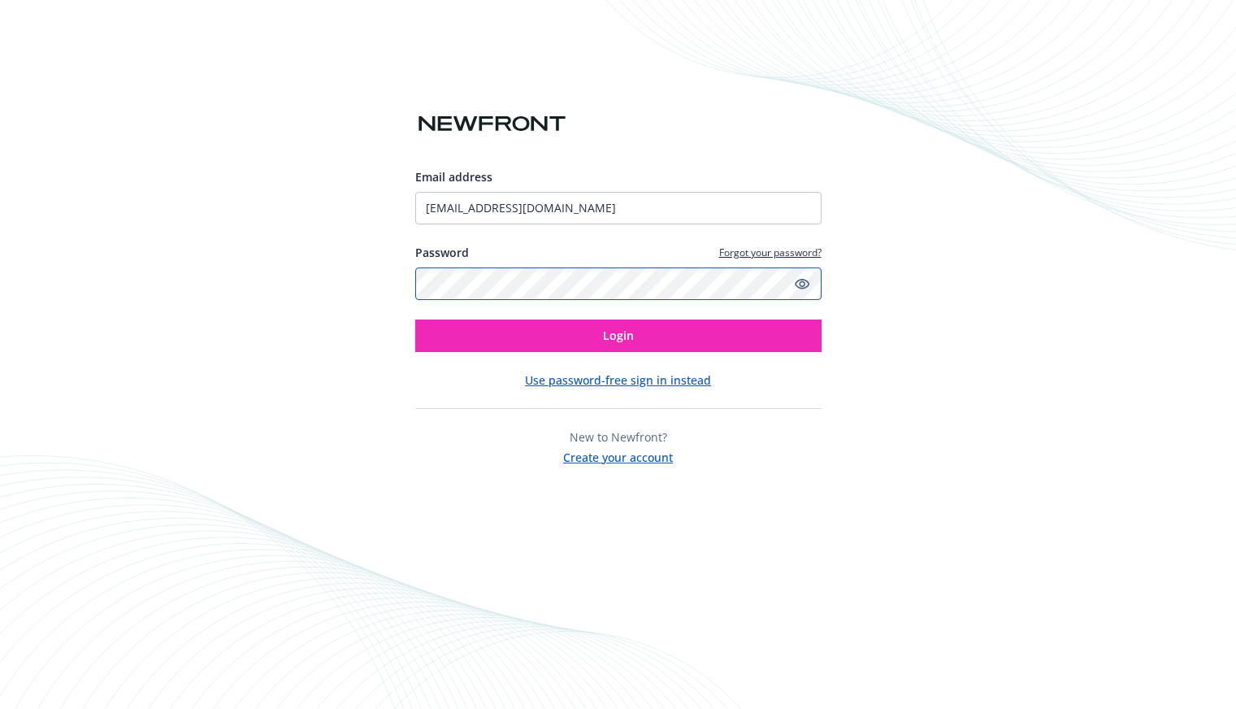
click at [415, 319] on button "Login" at bounding box center [618, 335] width 406 height 33
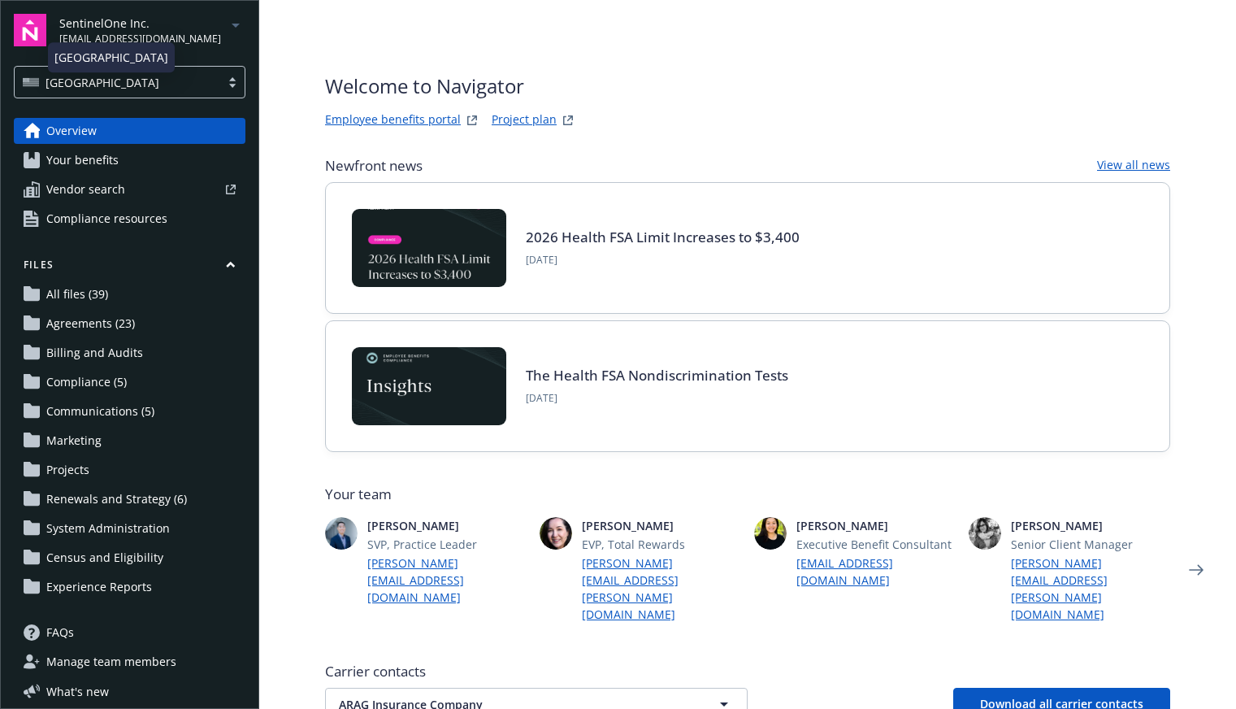
click at [150, 28] on span "SentinelOne Inc." at bounding box center [140, 23] width 162 height 17
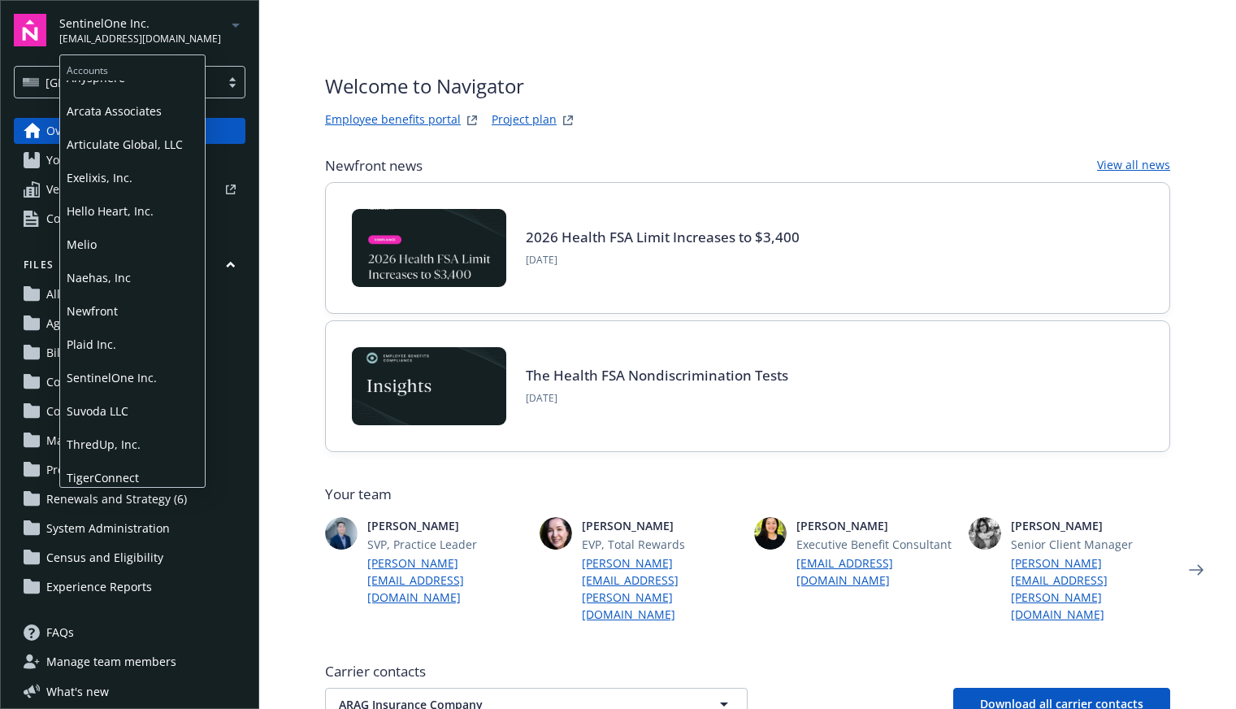
scroll to position [81, 0]
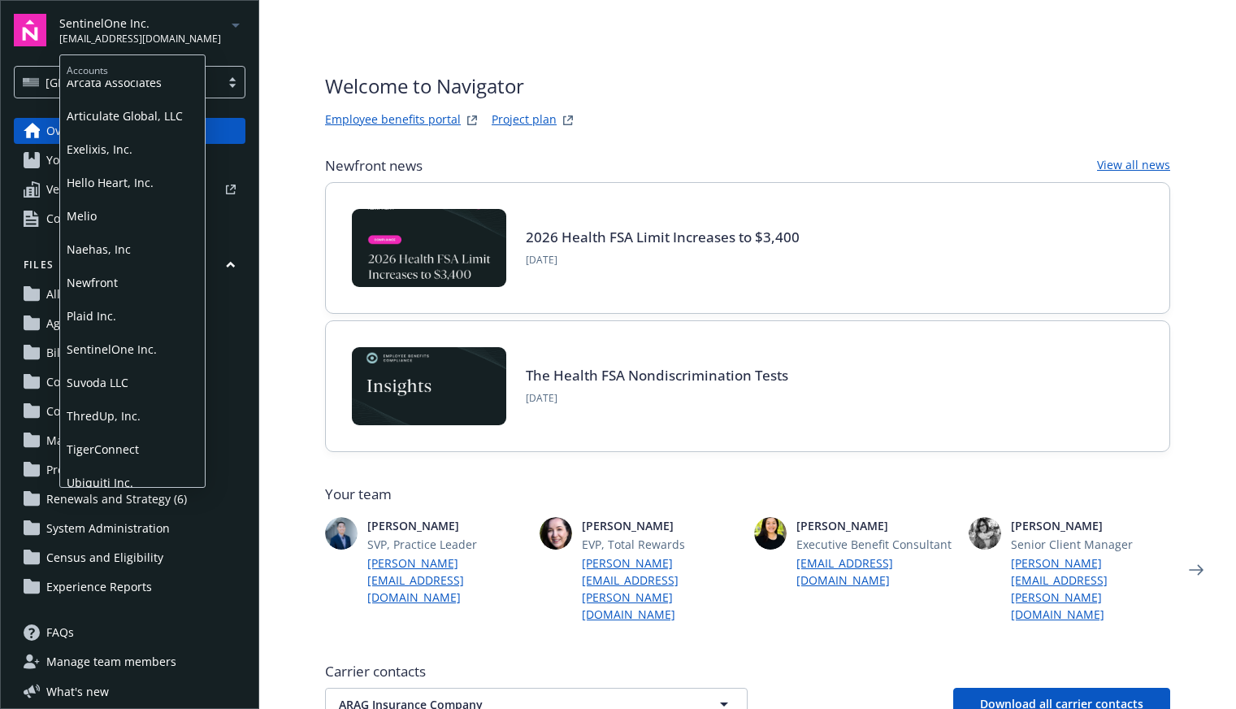
click at [91, 309] on span "Plaid Inc." at bounding box center [133, 315] width 132 height 33
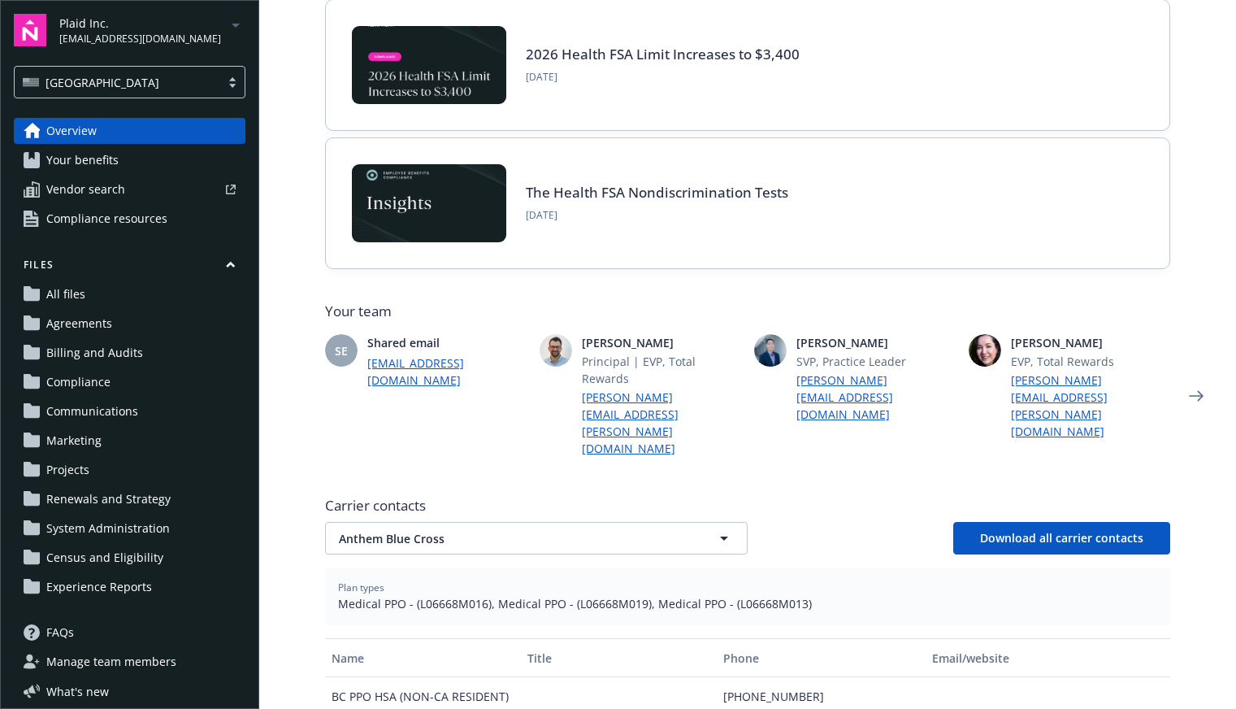
scroll to position [406, 0]
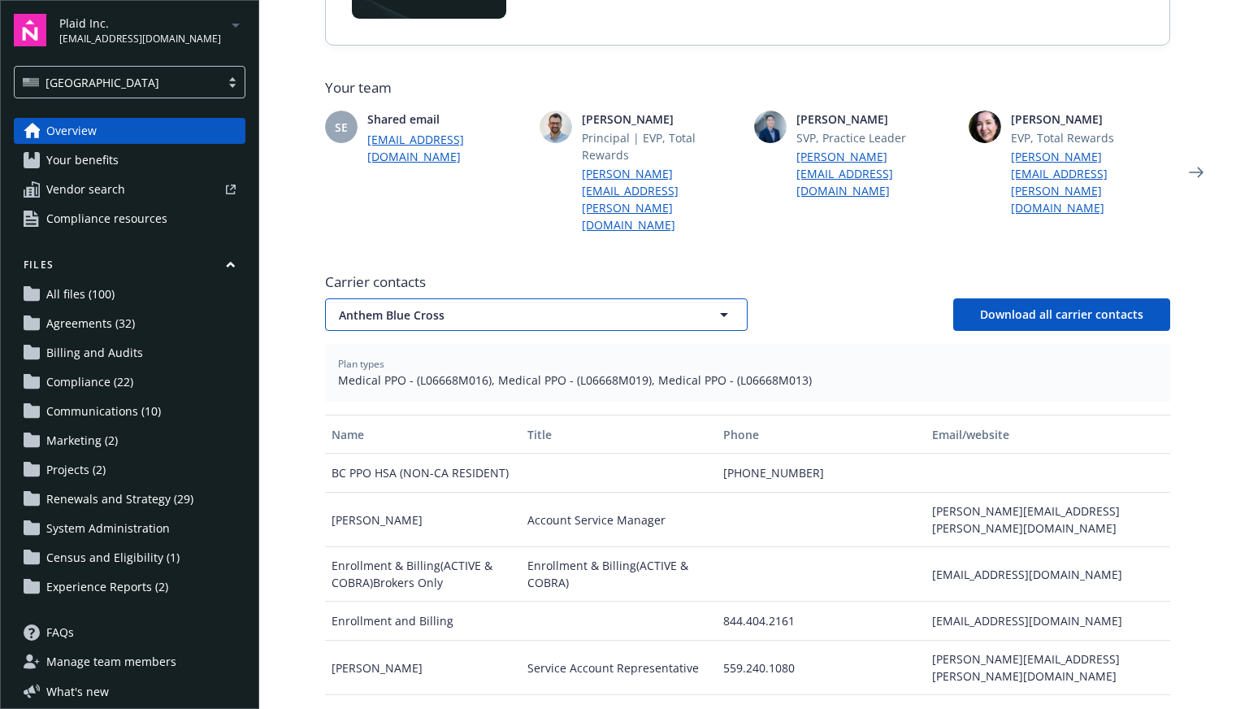
click at [452, 306] on span "Anthem Blue Cross" at bounding box center [508, 314] width 338 height 17
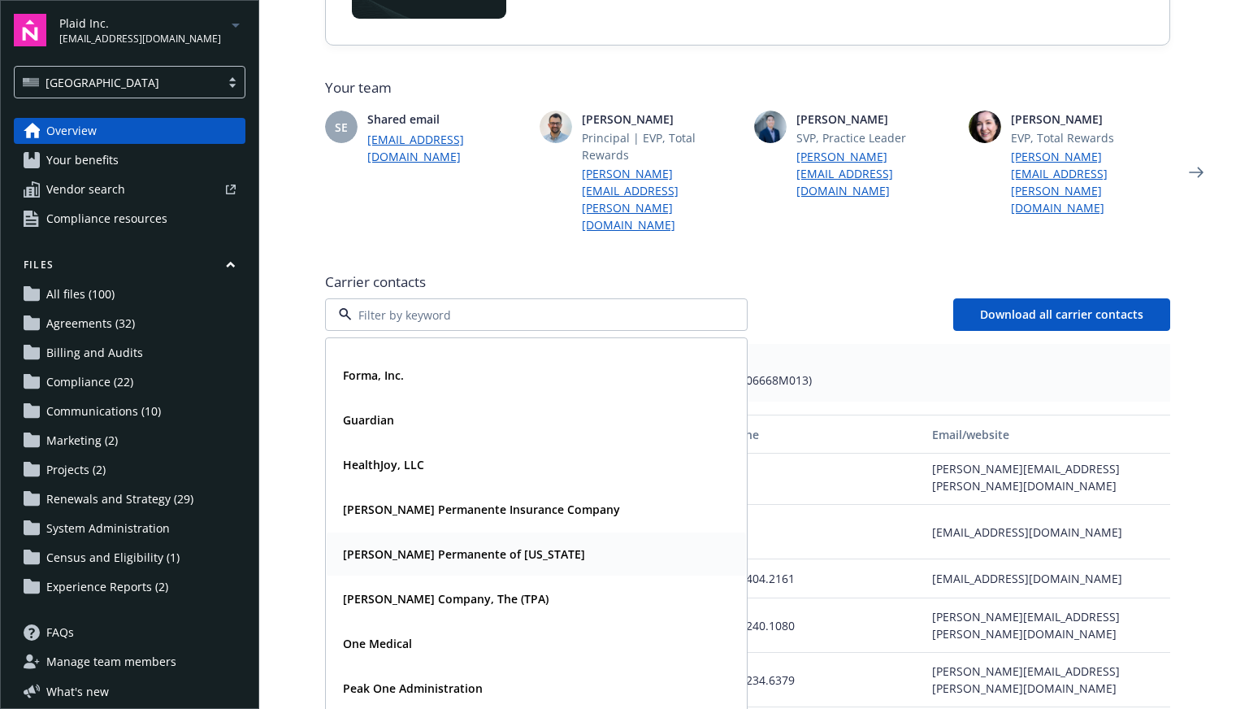
scroll to position [163, 0]
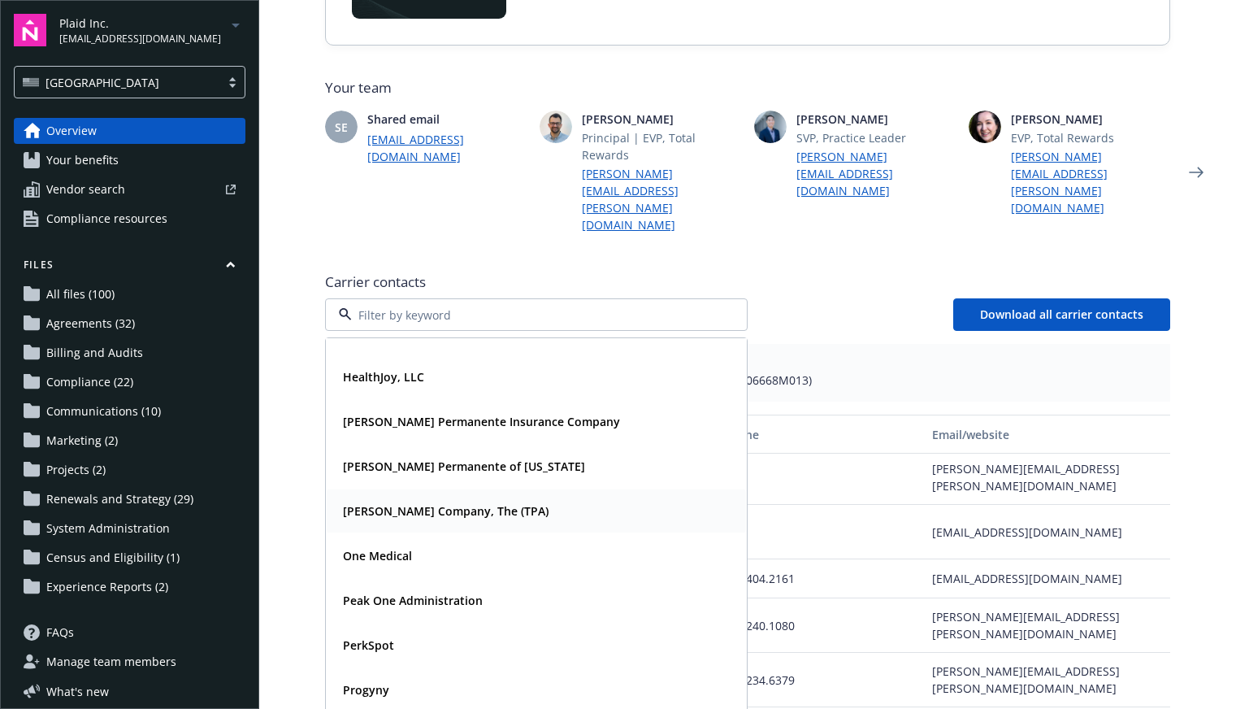
click at [401, 503] on strong "Larkin Company, The (TPA)" at bounding box center [446, 510] width 206 height 15
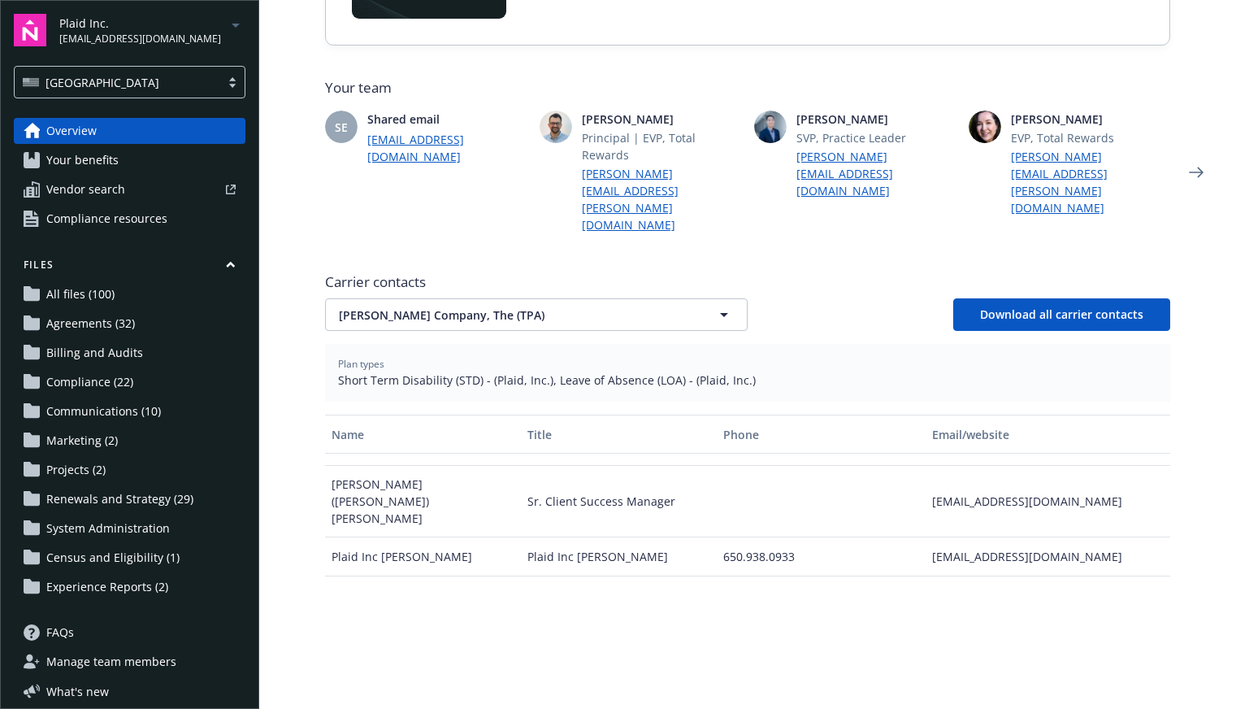
scroll to position [0, 0]
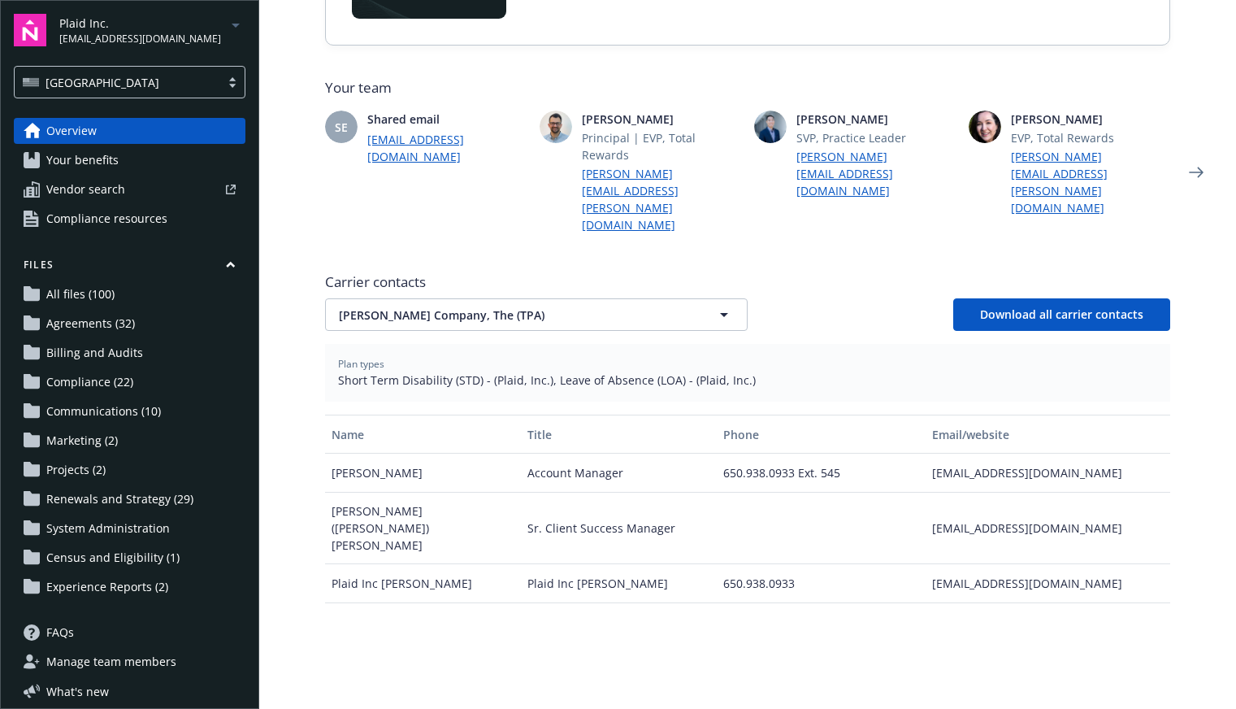
drag, startPoint x: 849, startPoint y: 206, endPoint x: 1023, endPoint y: 43, distance: 238.7
click at [849, 206] on div "Newfront news View all news 2026 Health FSA Limit Increases to $3,400 October 9…" at bounding box center [747, 339] width 845 height 1179
click at [132, 43] on span "kimily.phu@newfront.com" at bounding box center [140, 39] width 162 height 15
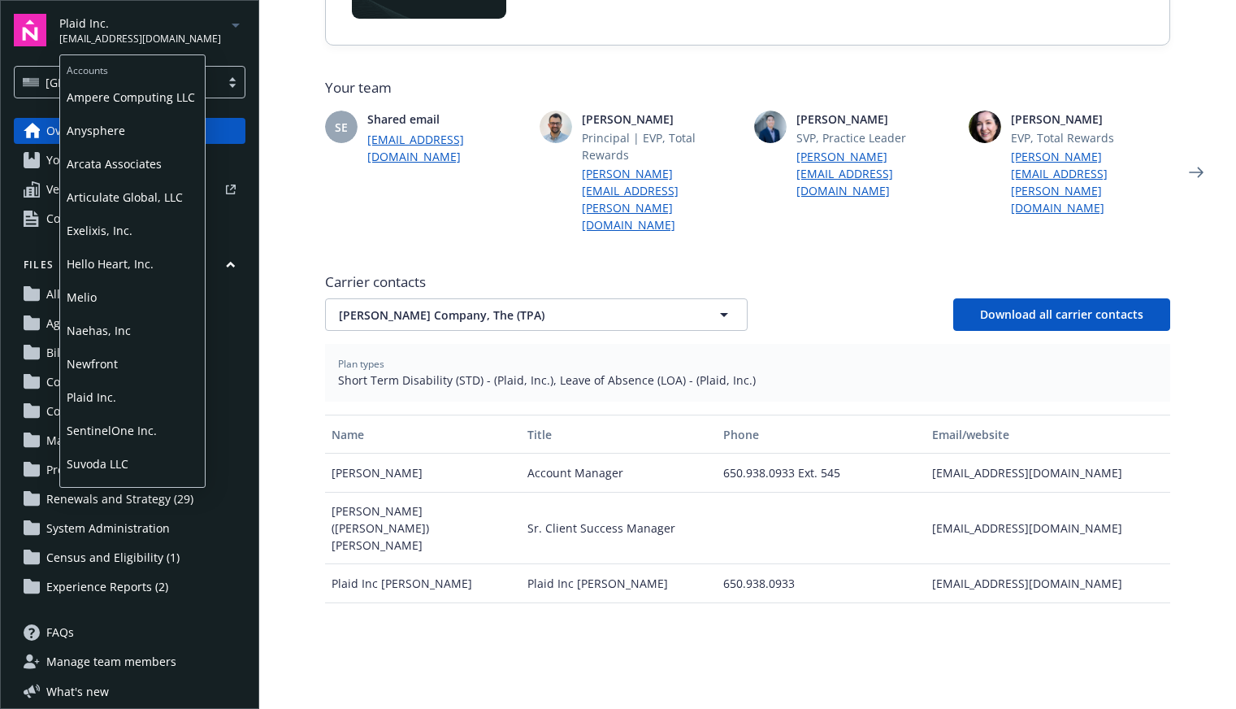
click at [119, 226] on span "Exelixis, Inc." at bounding box center [133, 230] width 132 height 33
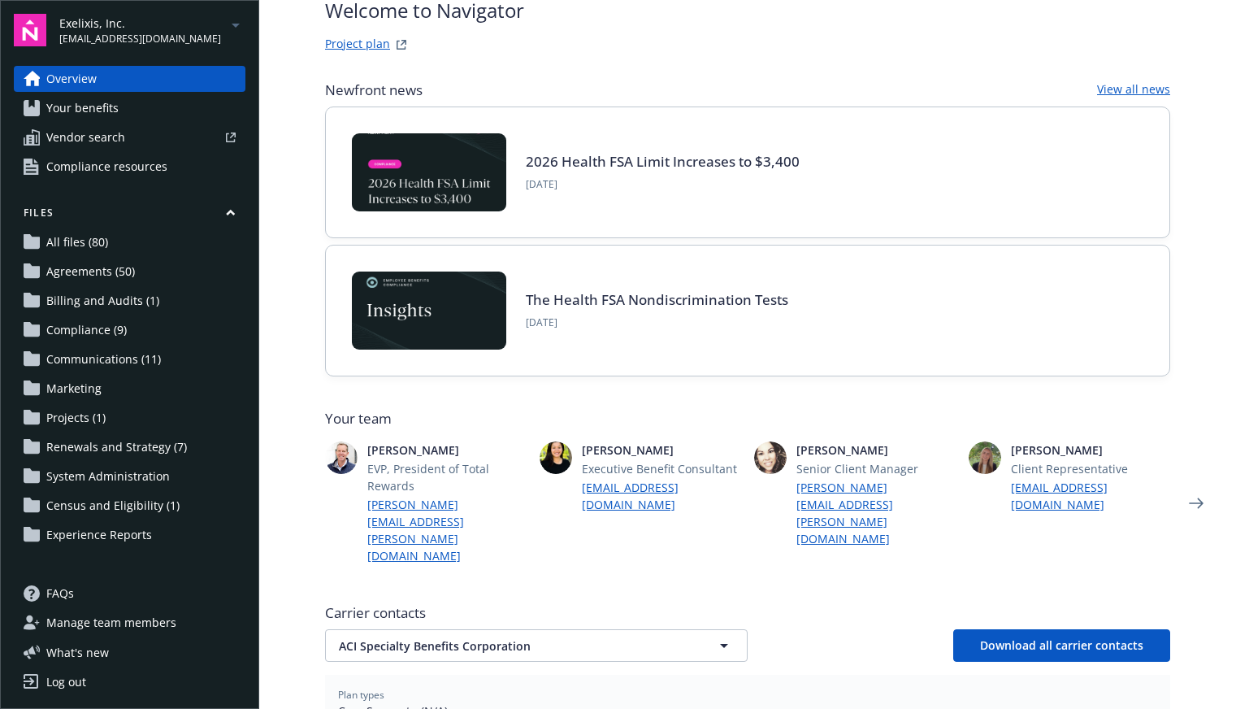
scroll to position [325, 0]
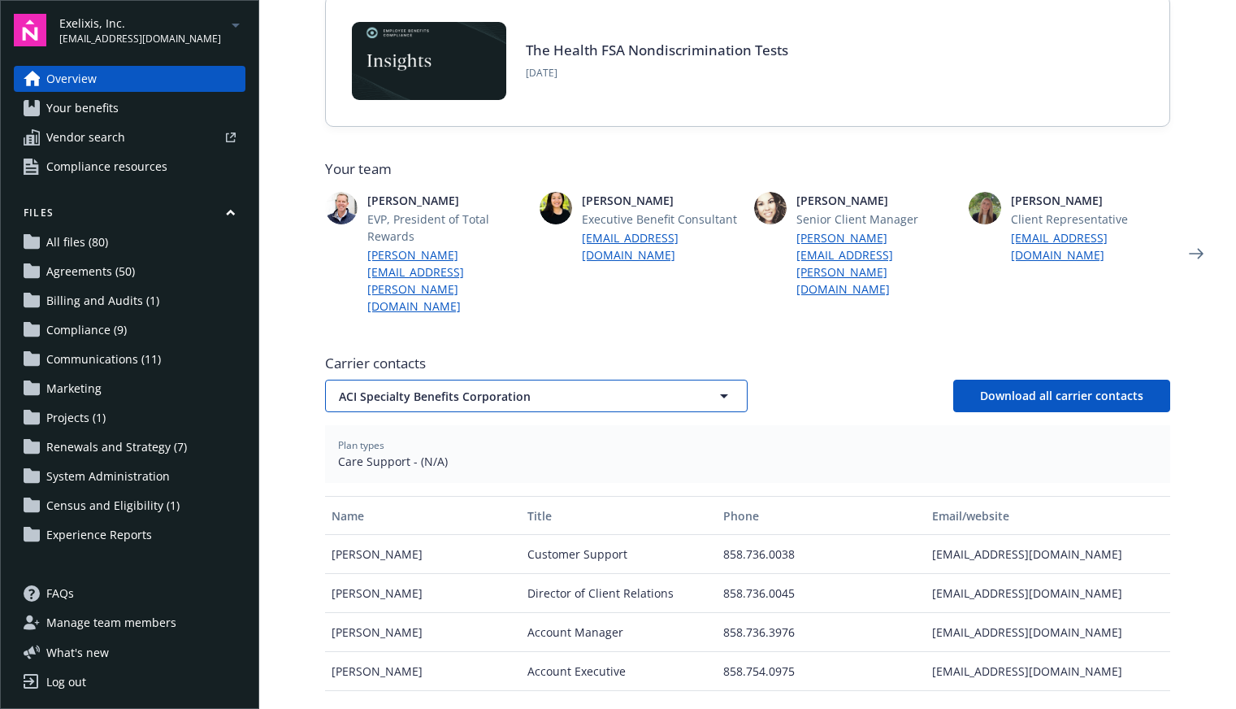
click at [427, 388] on span "ACI Specialty Benefits Corporation" at bounding box center [508, 396] width 338 height 17
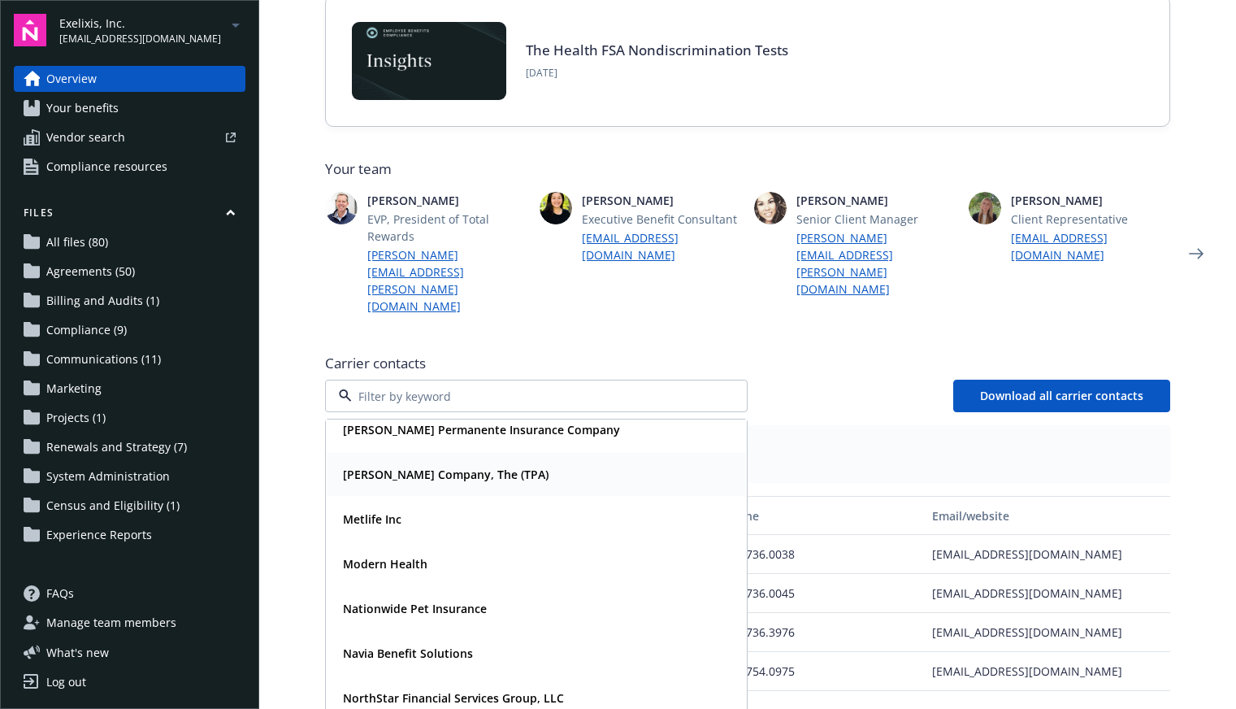
click at [407, 453] on div "Larkin Company, The (TPA)" at bounding box center [536, 474] width 419 height 43
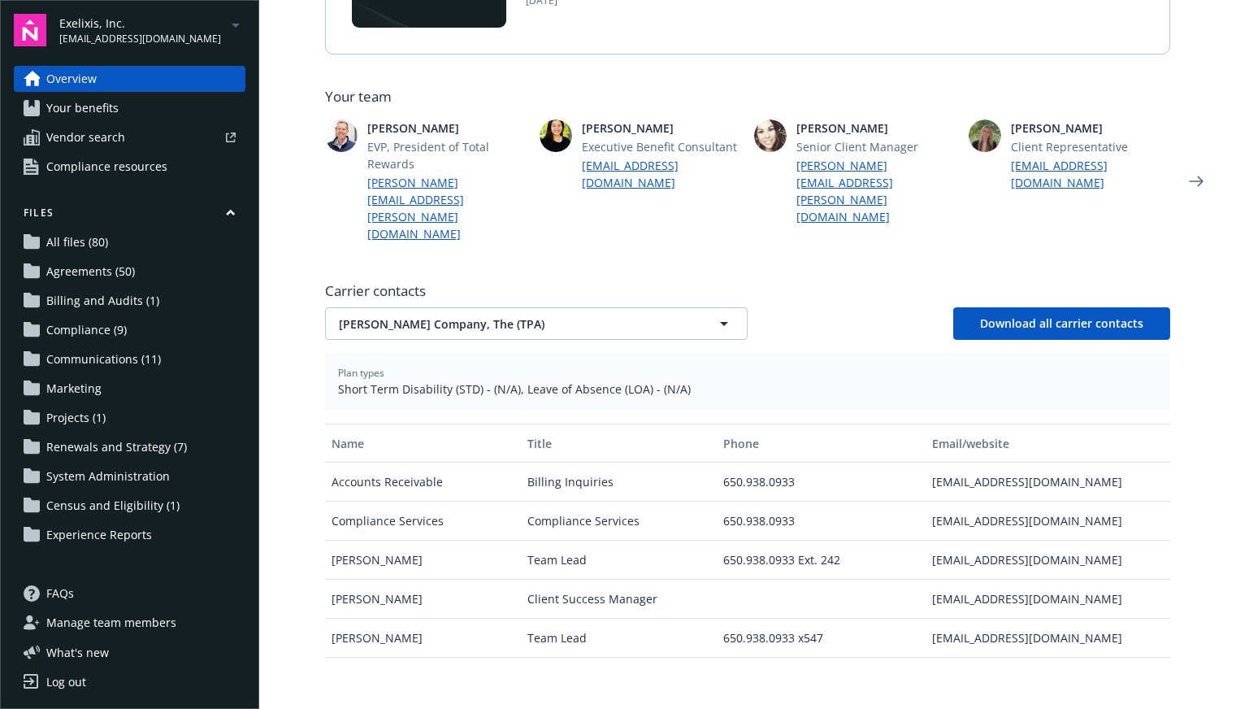
scroll to position [647, 0]
